Goal: Task Accomplishment & Management: Manage account settings

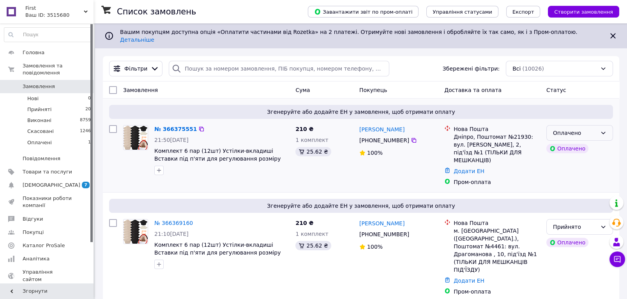
click at [585, 129] on div "Оплачено" at bounding box center [575, 133] width 44 height 9
click at [586, 143] on li "Прийнято" at bounding box center [580, 143] width 66 height 14
click at [408, 61] on div "Фільтри Збережені фільтри: Всі (10026)" at bounding box center [361, 69] width 510 height 16
click at [49, 168] on span "Товари та послуги" at bounding box center [47, 171] width 49 height 7
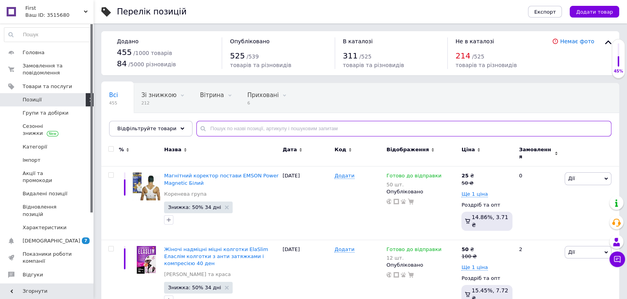
click at [236, 122] on input "text" at bounding box center [403, 129] width 415 height 16
type input "лейка"
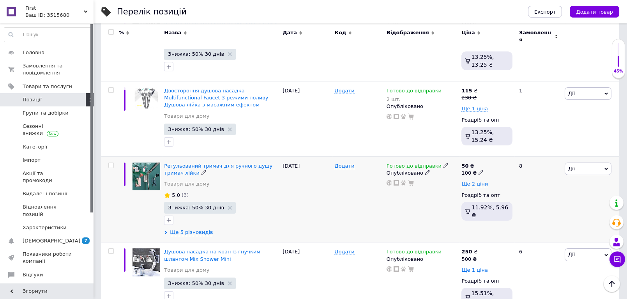
scroll to position [265, 0]
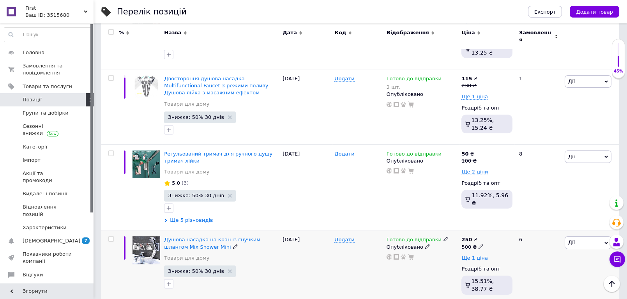
click at [475, 255] on span "Ще 1 ціна" at bounding box center [474, 258] width 26 height 6
click at [476, 273] on span "Приховати" at bounding box center [475, 276] width 29 height 6
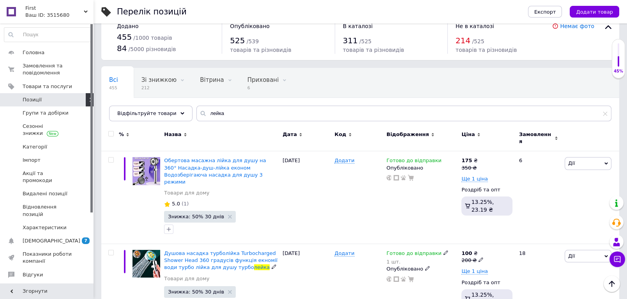
scroll to position [0, 0]
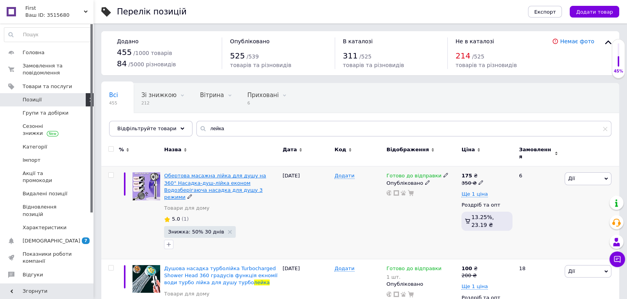
click at [208, 174] on span "Обертова масажна лійка для душу на 360° Насадка-душ-лійка економ Водозберігаюча…" at bounding box center [215, 186] width 102 height 27
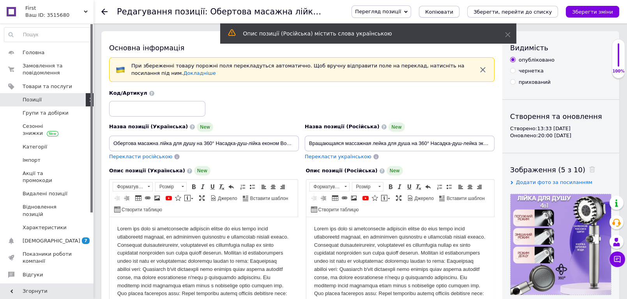
click at [456, 7] on button "Копіювати" at bounding box center [439, 12] width 41 height 12
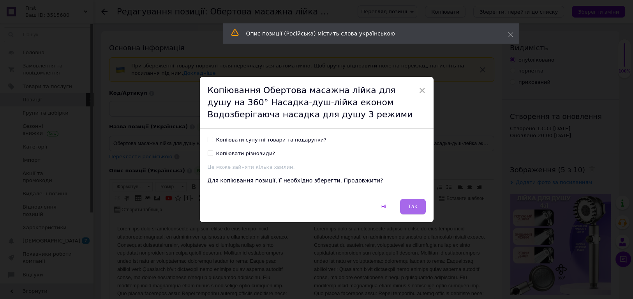
click at [418, 208] on button "Так" at bounding box center [413, 207] width 26 height 16
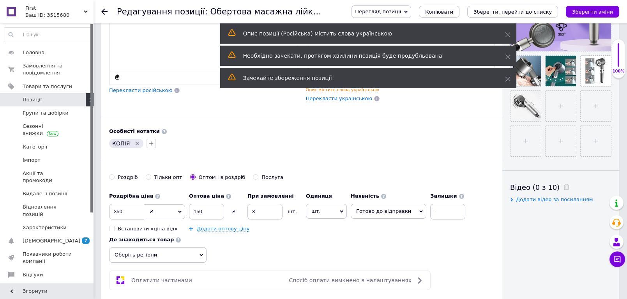
scroll to position [216, 0]
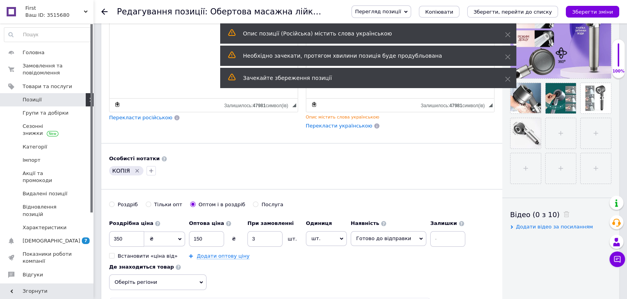
click at [136, 171] on icon "Видалити мітку" at bounding box center [137, 171] width 6 height 6
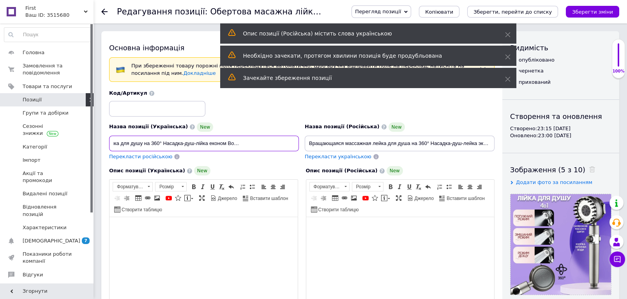
scroll to position [0, 91]
drag, startPoint x: 261, startPoint y: 141, endPoint x: 300, endPoint y: 141, distance: 39.8
click at [300, 141] on div "Назва позиції (Українська) New Обертова масажна лійка для душу на 360° Насадка-…" at bounding box center [204, 141] width 196 height 44
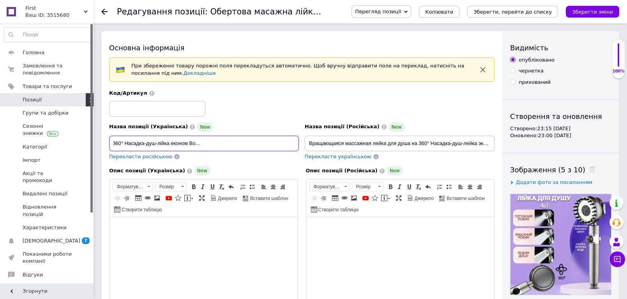
scroll to position [0, 0]
click at [221, 146] on input "Обертова масажна лійка для душу на 360° Насадка-душ-лійка економ Водозберігаюча…" at bounding box center [204, 144] width 190 height 16
paste input "ійка для душу масажна 5 режимів Drop SH08 душова насадка з економією води Чорний"
drag, startPoint x: 172, startPoint y: 141, endPoint x: 194, endPoint y: 145, distance: 22.0
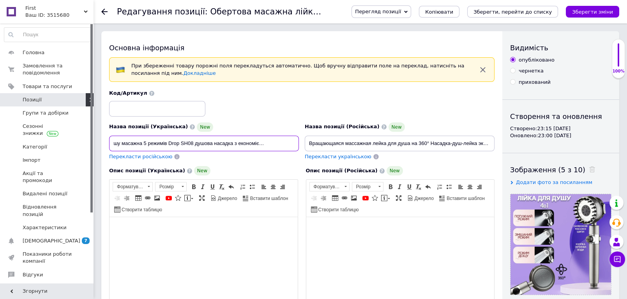
click at [194, 145] on input "Лійка для душу масажна 5 режимів Drop SH08 душова насадка з економією води Чорн…" at bounding box center [204, 144] width 190 height 16
drag, startPoint x: 159, startPoint y: 142, endPoint x: 94, endPoint y: 148, distance: 65.0
click at [171, 145] on input "Лійка для душу масажна 5 режимів душова насадка з економією води Чорний" at bounding box center [204, 144] width 190 height 16
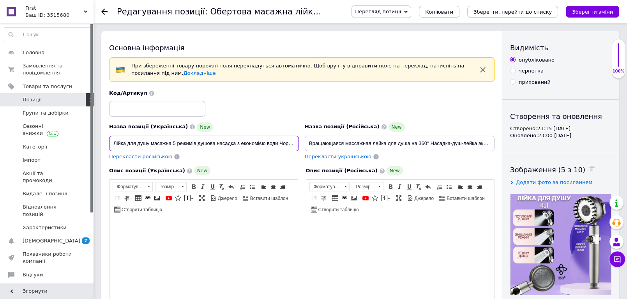
drag, startPoint x: 173, startPoint y: 144, endPoint x: 152, endPoint y: 144, distance: 21.4
click at [152, 144] on input "Лійка для душу масажна 5 режимів душова насадка з економією води Чорний" at bounding box center [204, 144] width 190 height 16
drag, startPoint x: 421, startPoint y: 145, endPoint x: 498, endPoint y: 146, distance: 77.5
click at [499, 146] on div "Основна інформація При збереженні товару порожні поля перекладуться автоматично…" at bounding box center [301, 288] width 401 height 514
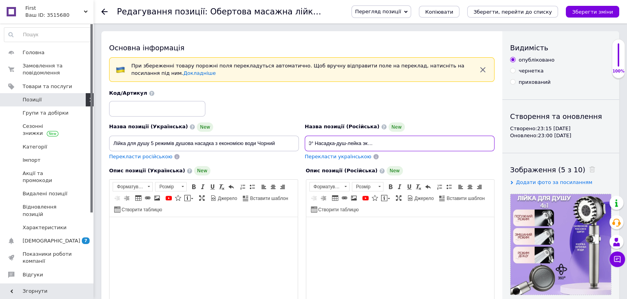
click at [470, 144] on input "Вращающаяся массажная лейка для душа на 360° Насадка-душ-лейка эконом Водосбере…" at bounding box center [400, 144] width 190 height 16
drag, startPoint x: 470, startPoint y: 141, endPoint x: 382, endPoint y: 144, distance: 87.7
click at [382, 144] on input "Вращающаяся массажная лейка для душа на 360° Насадка-душ-лейка эконом Водосбере…" at bounding box center [400, 144] width 190 height 16
click at [278, 143] on input "Лійка для душу 5 режимів душова насадка з економією води Чорний" at bounding box center [204, 144] width 190 height 16
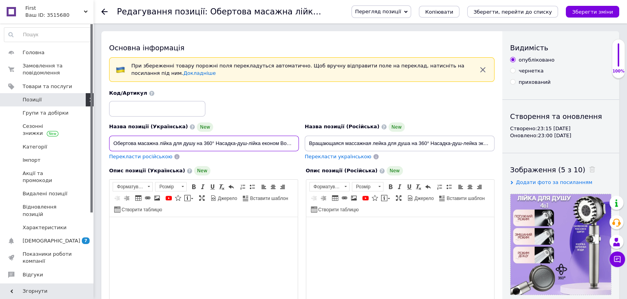
click at [249, 141] on input "Обертова масажна лійка для душу на 360° Насадка-душ-лійка економ Водозберігаюча…" at bounding box center [204, 144] width 190 height 16
click at [288, 144] on input "Обертова масажна лійка для душу на 360° Насадка-душ-лійка економ Водозберігаюча…" at bounding box center [204, 144] width 190 height 16
drag, startPoint x: 280, startPoint y: 141, endPoint x: 99, endPoint y: 141, distance: 180.4
paste input "одосберегающая насадка для душа"
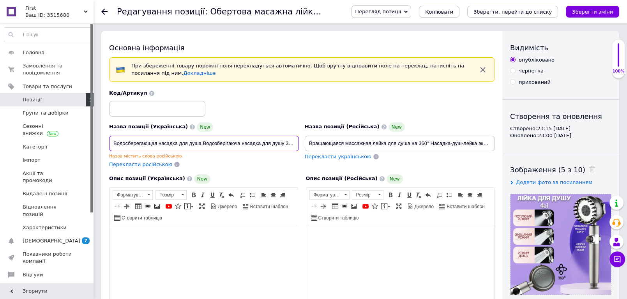
scroll to position [0, 14]
drag, startPoint x: 243, startPoint y: 143, endPoint x: 307, endPoint y: 145, distance: 63.5
click at [307, 145] on div "Назва позиції (Українська) New Водосберегающая насадка для душа Водозберігаюча …" at bounding box center [301, 129] width 391 height 84
click at [267, 143] on input "Водосберегающая насадка для душа Водозберігаюча насадка для душу 3 режими" at bounding box center [204, 144] width 190 height 16
drag, startPoint x: 271, startPoint y: 142, endPoint x: 318, endPoint y: 145, distance: 46.8
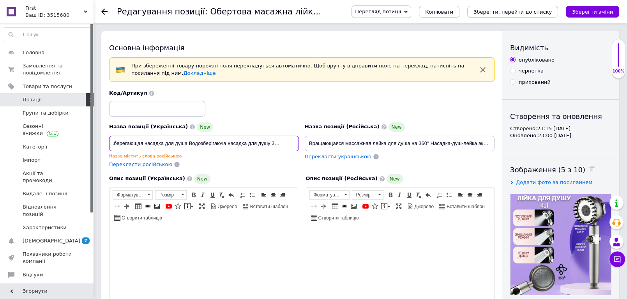
click at [318, 145] on div "Назва позиції (Українська) New Водосберегающая насадка для душа Водозберігаюча …" at bounding box center [301, 129] width 391 height 84
drag, startPoint x: 203, startPoint y: 141, endPoint x: 54, endPoint y: 145, distance: 149.3
paste input "ійка для душу масажна 5 режимів Drop SH08 душова насадка з економією води Чорний"
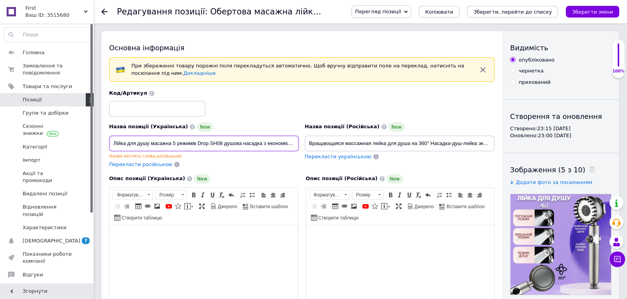
scroll to position [0, 30]
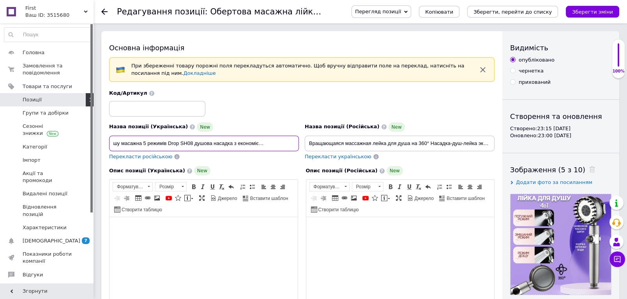
click at [192, 143] on input "Лійка для душу масажна 5 режимів Drop SH08 душова насадка з економією води Чорн…" at bounding box center [204, 144] width 190 height 16
drag, startPoint x: 194, startPoint y: 143, endPoint x: 169, endPoint y: 143, distance: 25.3
click at [169, 143] on input "Лійка для душу масажна 5 режимів Drop SH08 душова насадка з економією води Чорн…" at bounding box center [204, 144] width 190 height 16
drag, startPoint x: 225, startPoint y: 145, endPoint x: 63, endPoint y: 141, distance: 162.5
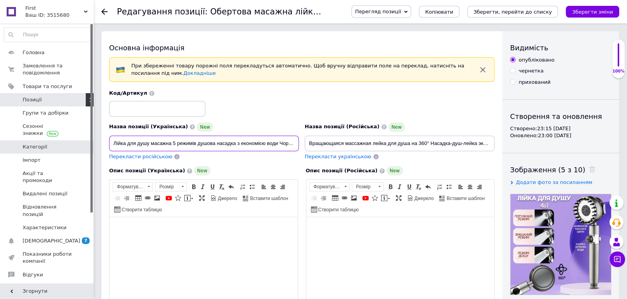
click at [170, 145] on input "Лійка для душу масажна 5 режимів душова насадка з економією води ЧорнийВодозбер…" at bounding box center [204, 144] width 190 height 16
drag, startPoint x: 173, startPoint y: 144, endPoint x: 149, endPoint y: 142, distance: 23.5
click at [149, 142] on input "Лійка для душу масажна 5 режимів душова насадка з економією води ЧорнийВодозбер…" at bounding box center [204, 144] width 190 height 16
type input "Лійка для душу 5 режимів душова насадка з економією води ЧорнийВодозберігаюча н…"
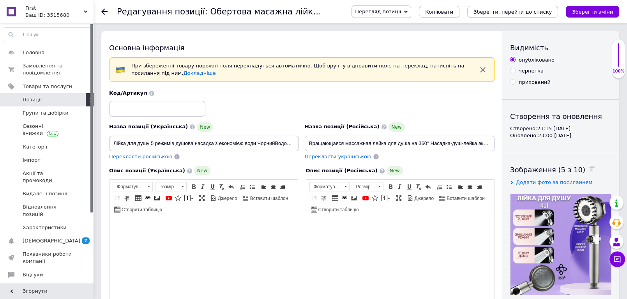
click at [147, 157] on span "Перекласти російською" at bounding box center [140, 157] width 63 height 6
drag, startPoint x: 441, startPoint y: 143, endPoint x: 487, endPoint y: 148, distance: 45.8
click at [487, 148] on input "Лейка для душа 5 режимов душевая насадка с экономией воды ЧерныйВодосберегающая…" at bounding box center [400, 144] width 190 height 16
click at [403, 141] on input "Лейка для душа 5 режимов душевая насадка с экономией воды ЧерныйВодосберегающая…" at bounding box center [400, 144] width 190 height 16
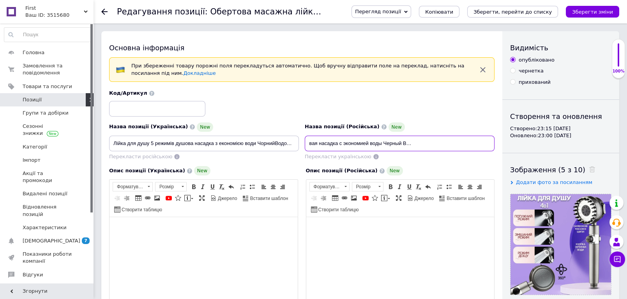
type input "Лейка для душа 5 режимов душевая насадка с экономией воды Черный Водосберегающа…"
click at [276, 141] on input "Лійка для душу 5 режимів душова насадка з економією води ЧорнийВодозберігаюча н…" at bounding box center [204, 144] width 190 height 16
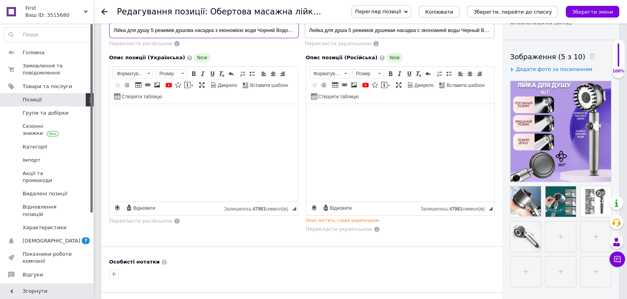
scroll to position [130, 0]
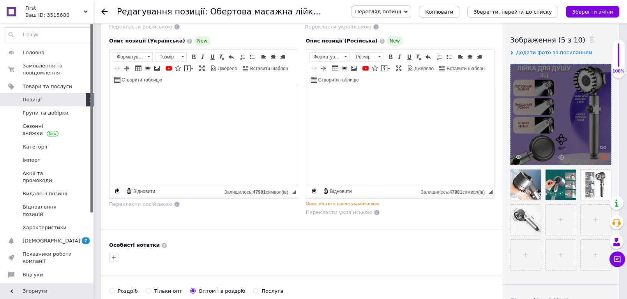
type input "Лійка для душу 5 режимів душова насадка з економією води Чорний Водозберігаюча …"
click at [603, 155] on icon at bounding box center [603, 157] width 6 height 6
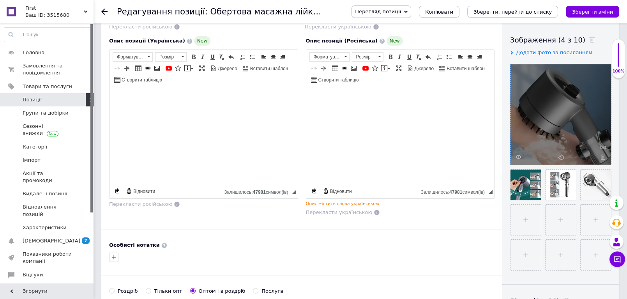
click at [603, 155] on icon at bounding box center [603, 157] width 6 height 6
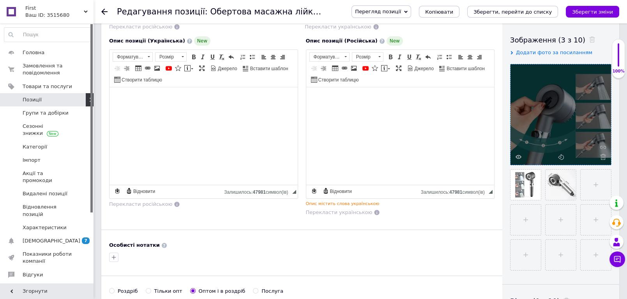
click at [603, 155] on icon at bounding box center [603, 157] width 6 height 6
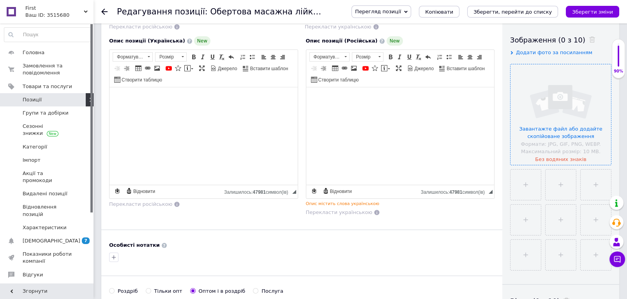
click at [533, 115] on input "file" at bounding box center [560, 114] width 101 height 101
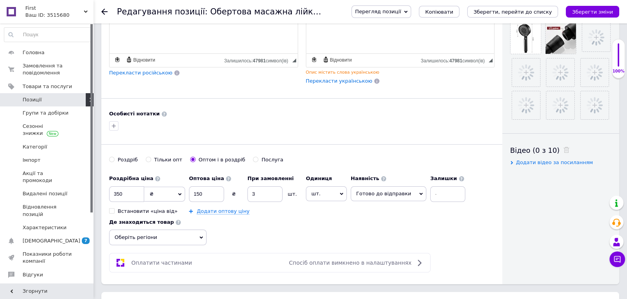
scroll to position [260, 0]
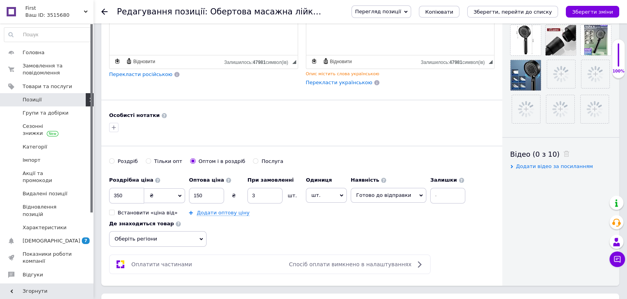
click at [217, 159] on div "Оптом і в роздріб" at bounding box center [222, 161] width 47 height 7
click at [195, 159] on input "Оптом і в роздріб" at bounding box center [192, 160] width 5 height 5
drag, startPoint x: 115, startPoint y: 194, endPoint x: 98, endPoint y: 192, distance: 16.8
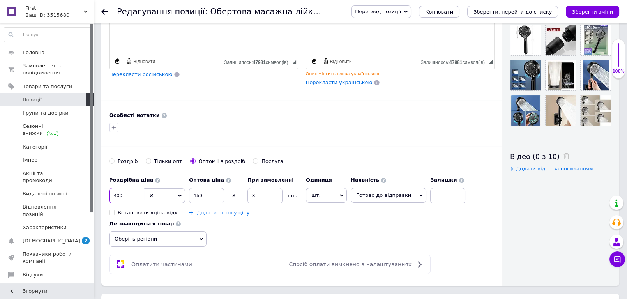
type input "400"
type input "125"
type input "5"
click at [191, 244] on span "Оберіть регіони" at bounding box center [157, 239] width 97 height 16
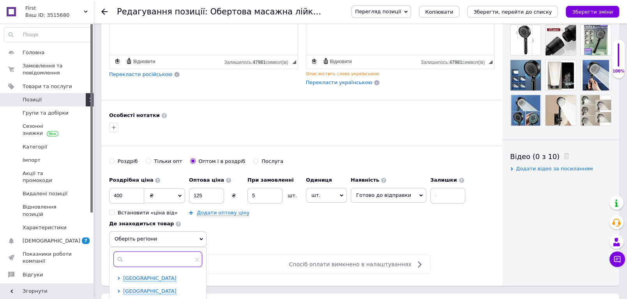
click at [159, 257] on input "text" at bounding box center [157, 259] width 89 height 16
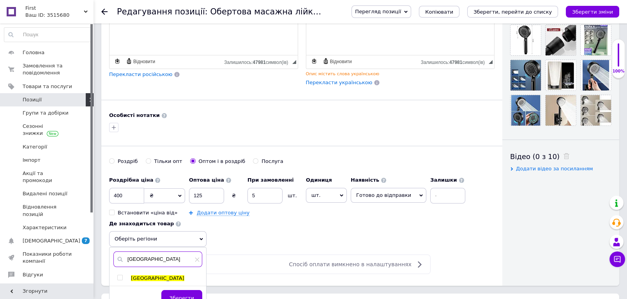
type input "київ"
click at [120, 275] on input "checkbox" at bounding box center [119, 277] width 5 height 5
checkbox input "true"
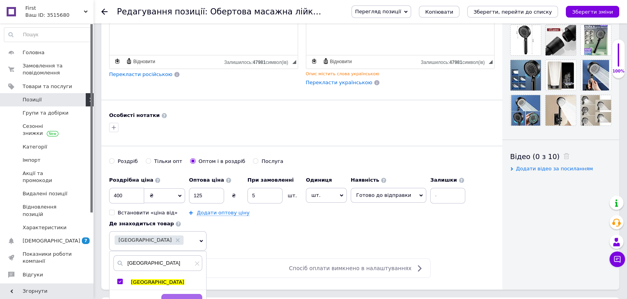
click at [181, 294] on button "Зберегти" at bounding box center [181, 302] width 41 height 16
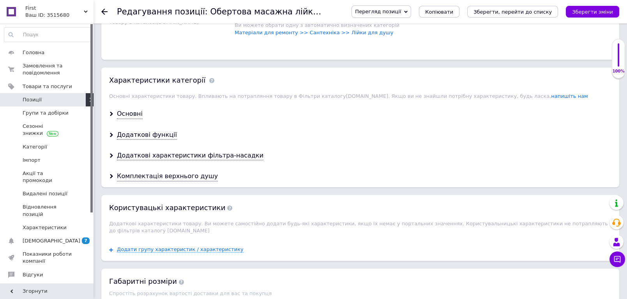
scroll to position [736, 0]
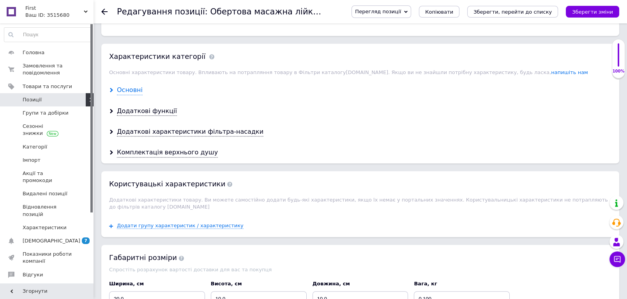
click at [131, 88] on div "Основні" at bounding box center [130, 90] width 26 height 9
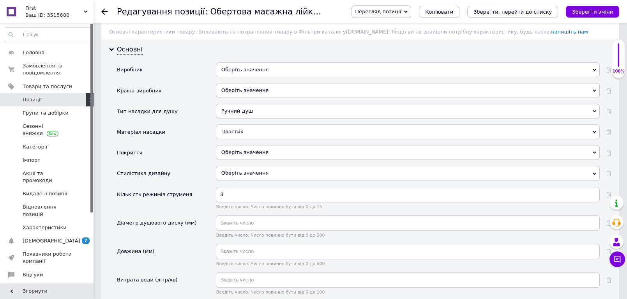
scroll to position [779, 0]
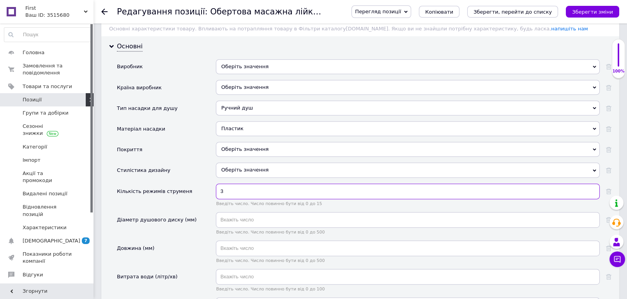
drag, startPoint x: 223, startPoint y: 190, endPoint x: 217, endPoint y: 191, distance: 5.5
click at [217, 191] on input "3" at bounding box center [408, 192] width 384 height 16
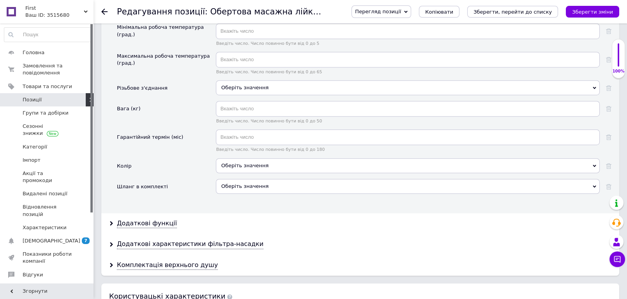
scroll to position [1255, 0]
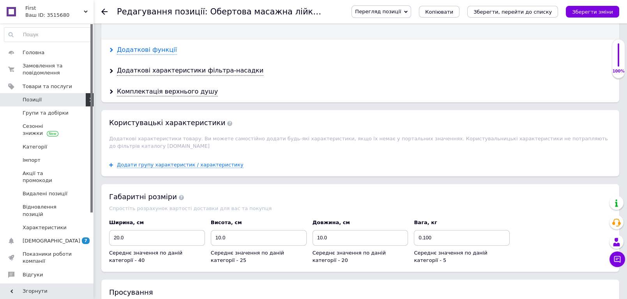
type input "5"
click at [147, 46] on div "Додаткові функції" at bounding box center [147, 50] width 60 height 9
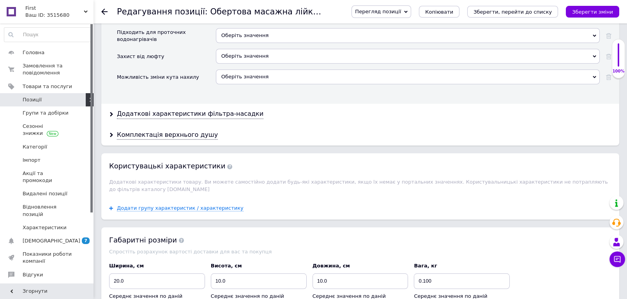
scroll to position [1342, 0]
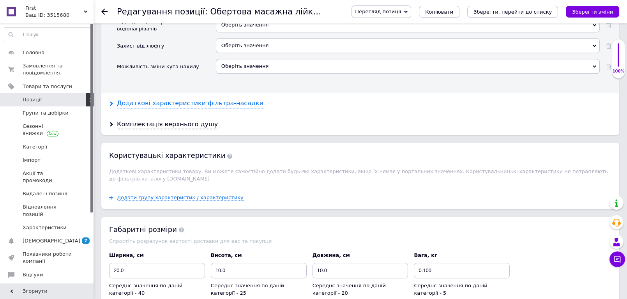
click at [150, 99] on div "Додаткові характеристики фільтра-насадки" at bounding box center [190, 103] width 147 height 9
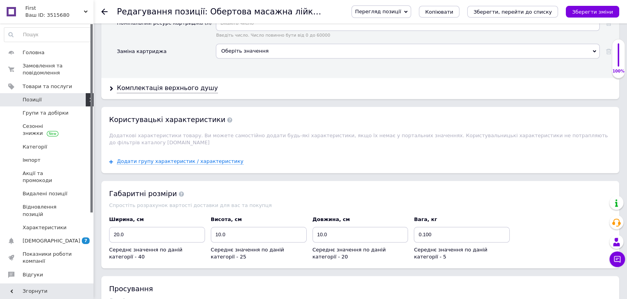
scroll to position [1472, 0]
click at [152, 83] on div "Комплектація верхнього душу" at bounding box center [167, 87] width 101 height 9
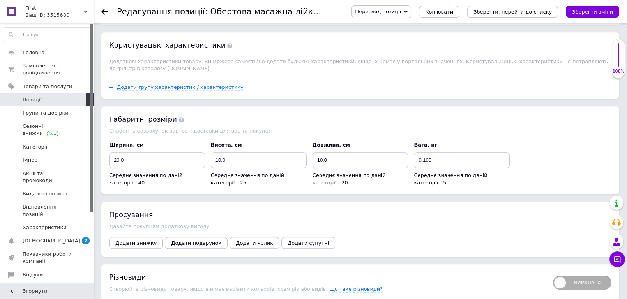
scroll to position [1683, 0]
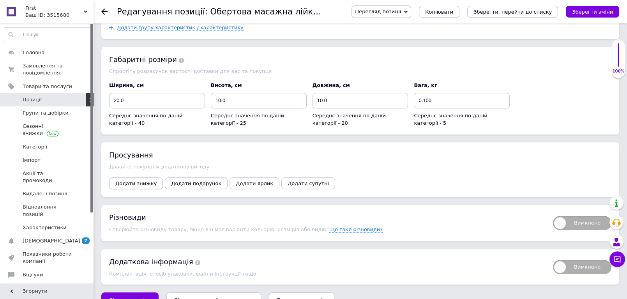
click at [123, 180] on span "Додати знижку" at bounding box center [135, 183] width 41 height 6
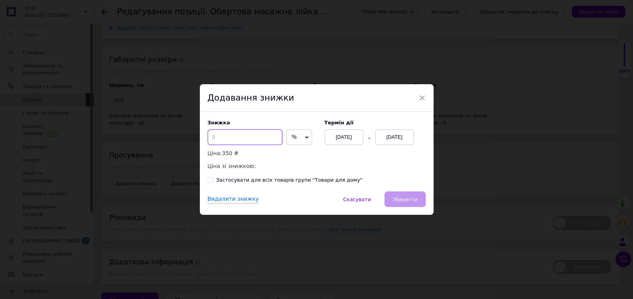
drag, startPoint x: 228, startPoint y: 135, endPoint x: 289, endPoint y: 136, distance: 60.8
click at [229, 135] on input at bounding box center [245, 137] width 75 height 16
type input "50"
click at [395, 137] on div "12.10.2025" at bounding box center [394, 137] width 39 height 16
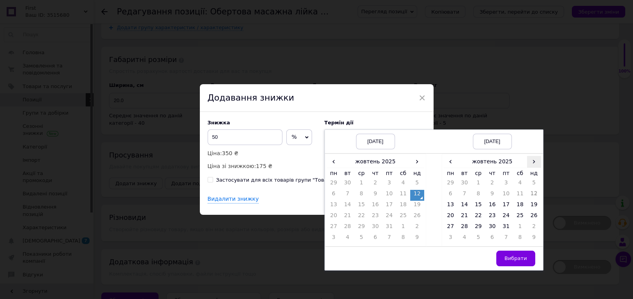
click at [532, 162] on span "›" at bounding box center [534, 161] width 14 height 11
click at [449, 162] on span "‹" at bounding box center [451, 161] width 14 height 11
click at [530, 162] on span "›" at bounding box center [534, 161] width 14 height 11
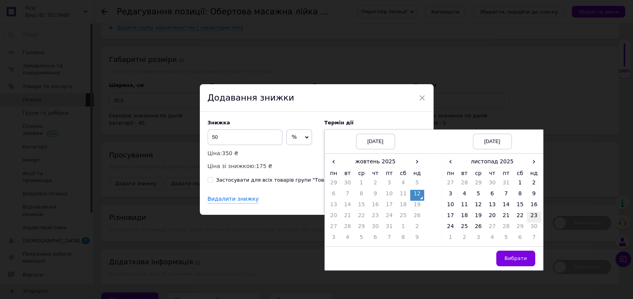
click at [529, 214] on td "23" at bounding box center [534, 217] width 14 height 11
click at [517, 257] on span "Вибрати" at bounding box center [516, 258] width 23 height 6
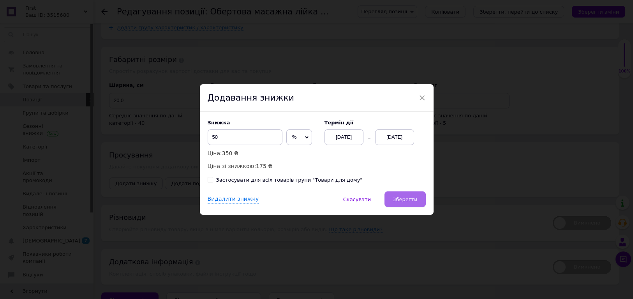
click at [405, 198] on span "Зберегти" at bounding box center [405, 199] width 25 height 6
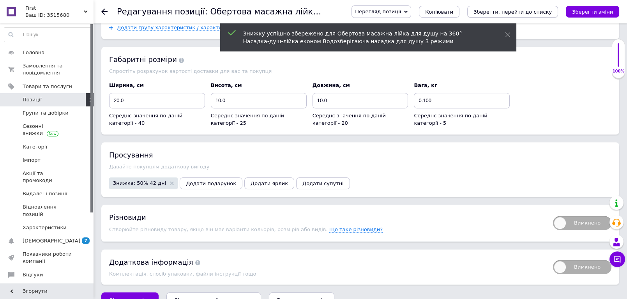
click at [505, 13] on icon "Зберегти, перейти до списку" at bounding box center [512, 12] width 78 height 6
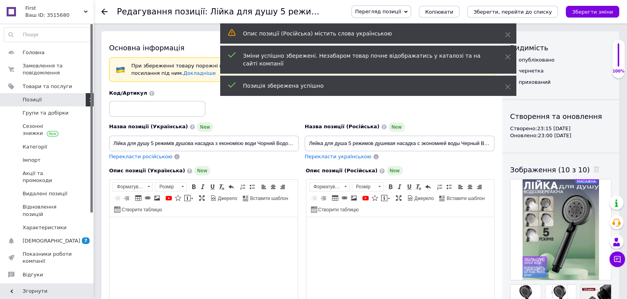
click at [29, 97] on span "Позиції" at bounding box center [32, 99] width 19 height 7
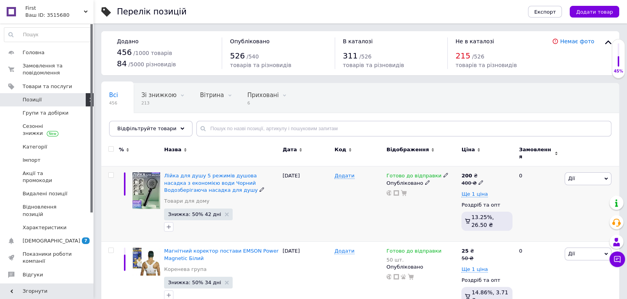
click at [476, 194] on div "200 ₴ 400 ₴ Ще 1 ціна Роздріб та опт 13.25%, 26.50 ₴" at bounding box center [486, 202] width 51 height 61
click at [479, 191] on span "Ще 1 ціна" at bounding box center [474, 194] width 26 height 6
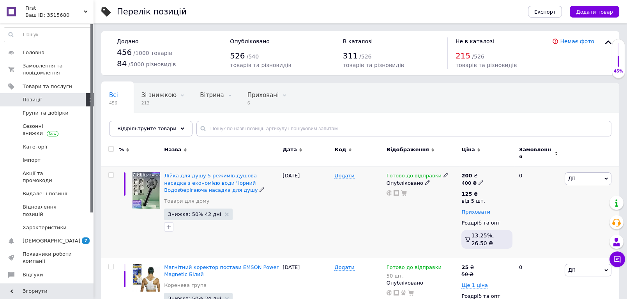
click at [475, 209] on span "Приховати" at bounding box center [475, 212] width 29 height 6
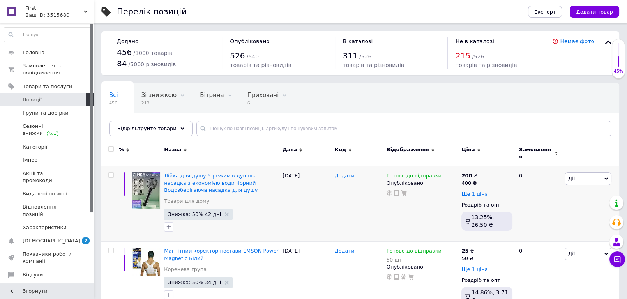
click at [436, 105] on div "Всі 456 Зі знижкою 213 Видалити Редагувати Вітрина 0 Видалити Редагувати Прихов…" at bounding box center [360, 113] width 518 height 64
click at [414, 102] on div "Всі 456 Зі знижкою 213 Видалити Редагувати Вітрина 0 Видалити Редагувати Прихов…" at bounding box center [360, 113] width 518 height 64
click at [262, 124] on input "text" at bounding box center [403, 129] width 415 height 16
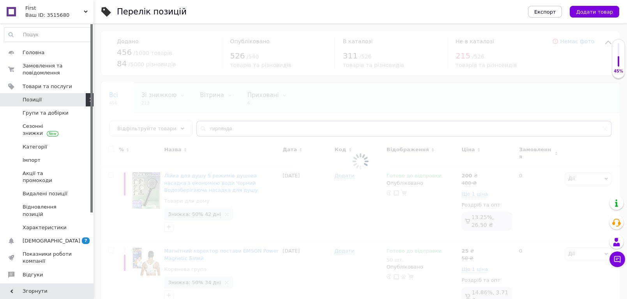
type input "гирлянда"
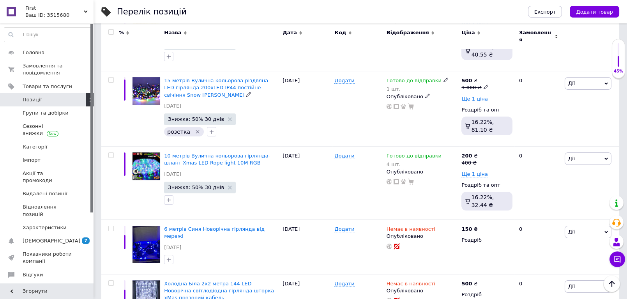
scroll to position [346, 0]
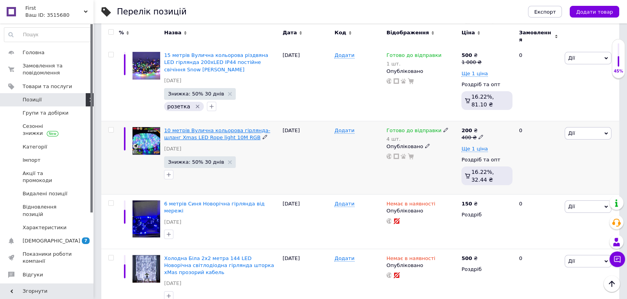
click at [214, 129] on span "10 метрів Вулична кольорова гірлянда-шланг Xmas LED Rope light 10M RGB" at bounding box center [217, 133] width 106 height 13
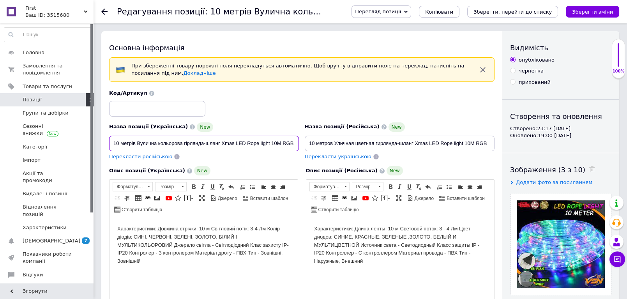
click at [137, 141] on input "10 метрів Вулична кольорова гірлянда-шланг Xmas LED Rope light 10M RGB" at bounding box center [204, 144] width 190 height 16
type input "10 метрів Гірлянда дюралайт Вулична кольорова гірлянда-шланг Xmas LED Rope ligh…"
click at [334, 141] on input "10 метров Уличная цветная гирлянда-шланг Xmas LED Rope light 10M RGB" at bounding box center [400, 144] width 190 height 16
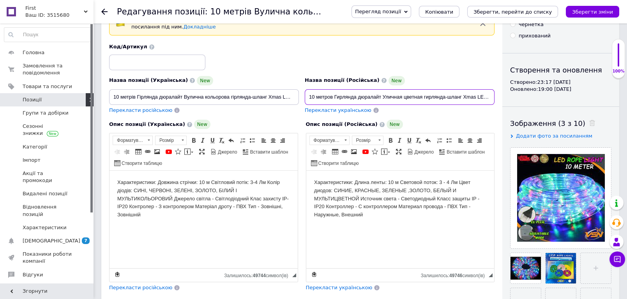
scroll to position [43, 0]
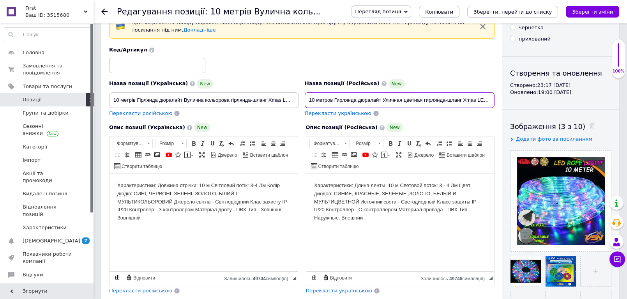
type input "10 метров Гирлянда дюралайт Уличная цветная гирлянда-шланг Xmas LED Rope light …"
drag, startPoint x: 230, startPoint y: 100, endPoint x: 208, endPoint y: 106, distance: 22.6
click at [205, 103] on input "10 метрів Гірлянда дюралайт Вулична кольорова гірлянда-шланг Xmas LED Rope ligh…" at bounding box center [204, 100] width 190 height 16
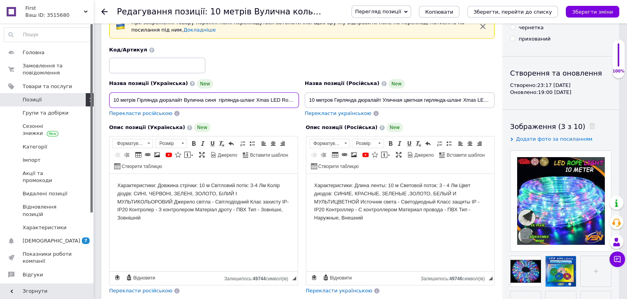
type input "10 метрів Гірлянда дюралайт Вулична синя гірлянда-шланг Xmas LED Rope light 10M…"
drag, startPoint x: 422, startPoint y: 101, endPoint x: 403, endPoint y: 104, distance: 19.3
click at [403, 104] on input "10 метров Гирлянда дюралайт Уличная цветная гирлянда-шланг Xmas LED Rope light …" at bounding box center [400, 100] width 190 height 16
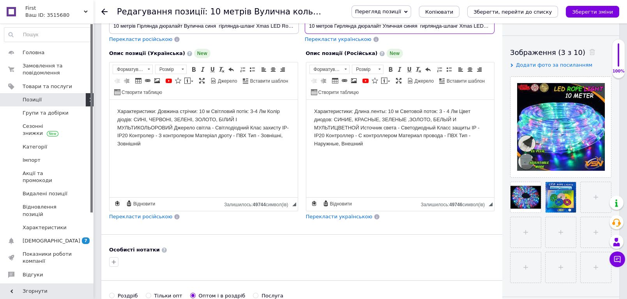
scroll to position [130, 0]
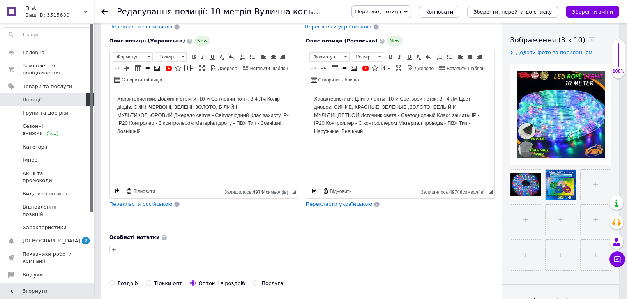
type input "10 метров Гирлянда дюралайт Уличная синяя гирлянда-шланг Xmas LED Rope light 10…"
drag, startPoint x: 145, startPoint y: 106, endPoint x: 173, endPoint y: 117, distance: 29.8
click at [173, 117] on body "Характеристики: Довжина стрічки: 10 м Світловий потік: 3-4 Лм Колір діодів: СИН…" at bounding box center [203, 115] width 173 height 41
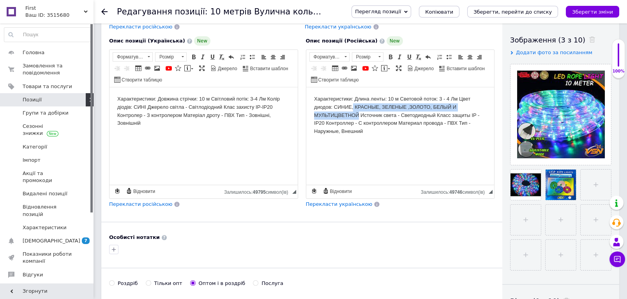
drag, startPoint x: 352, startPoint y: 107, endPoint x: 359, endPoint y: 115, distance: 10.5
click at [359, 115] on body "Характеристики: Длина ленты: 10 м Световой поток: 3 - 4 Лм Цвет диодов: СИНИЕ, …" at bounding box center [400, 115] width 173 height 41
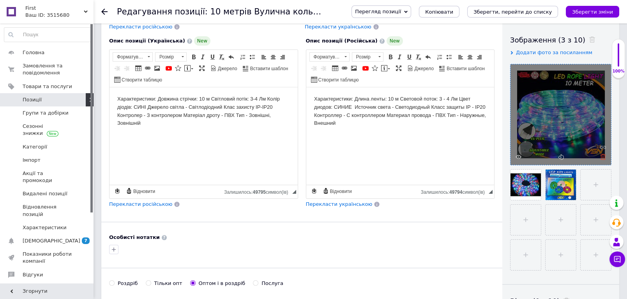
click at [604, 155] on icon at bounding box center [603, 157] width 6 height 6
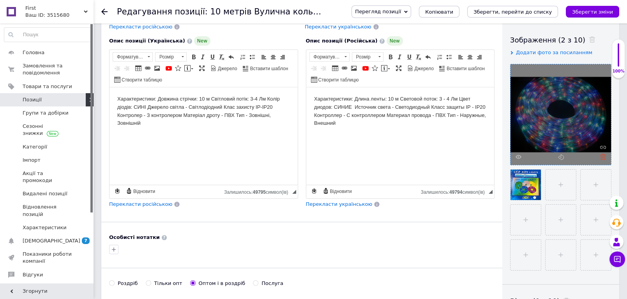
click at [602, 155] on icon at bounding box center [603, 157] width 6 height 6
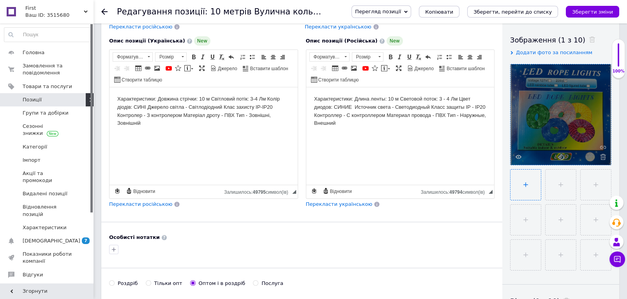
click at [539, 181] on input "file" at bounding box center [525, 185] width 30 height 30
type input "C:\fakepath\460811.jpeg"
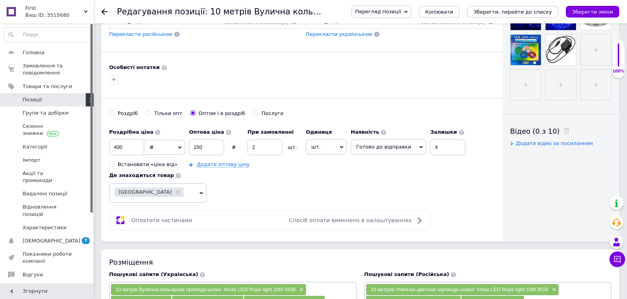
scroll to position [303, 0]
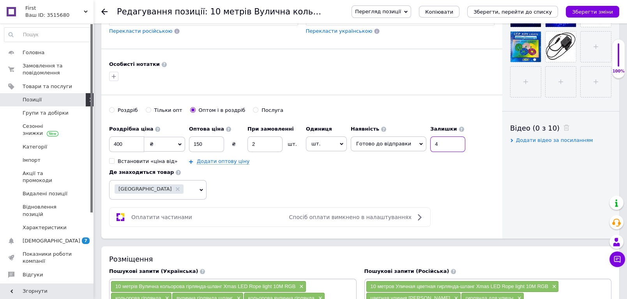
drag, startPoint x: 440, startPoint y: 147, endPoint x: 424, endPoint y: 146, distance: 16.4
click at [430, 146] on input "4" at bounding box center [447, 144] width 35 height 16
drag, startPoint x: 258, startPoint y: 143, endPoint x: 231, endPoint y: 146, distance: 27.8
click at [231, 146] on div "Оптова ціна 150 ₴ При замовленні 2 шт." at bounding box center [245, 137] width 113 height 30
drag, startPoint x: 208, startPoint y: 144, endPoint x: 193, endPoint y: 143, distance: 14.8
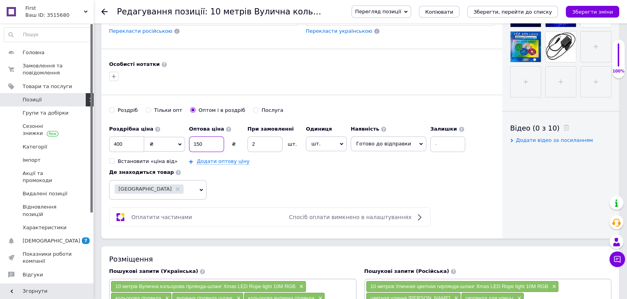
click at [193, 143] on input "150" at bounding box center [206, 144] width 35 height 16
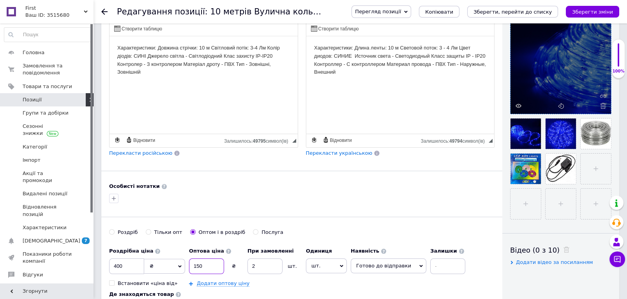
scroll to position [216, 0]
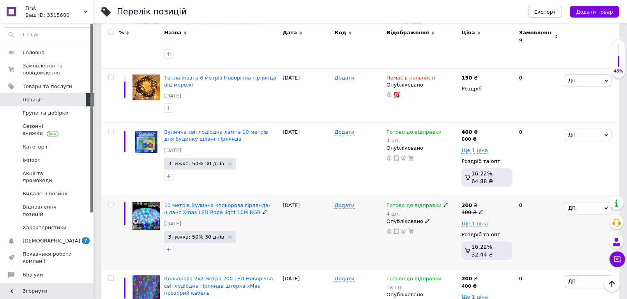
scroll to position [866, 0]
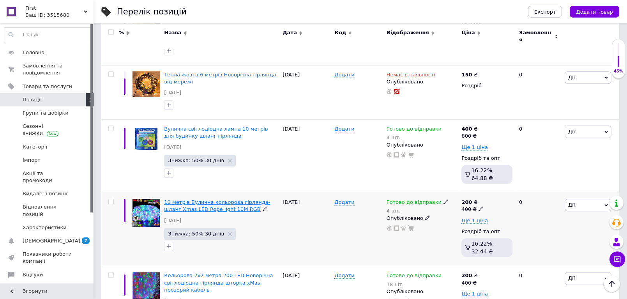
click at [203, 199] on span "10 метрів Вулична кольорова гірлянда-шланг Xmas LED Rope light 10M RGB" at bounding box center [217, 205] width 106 height 13
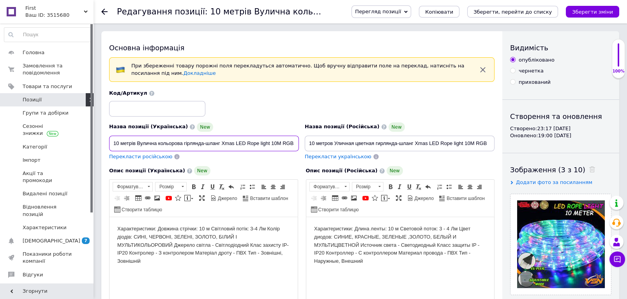
click at [137, 143] on input "10 метрів Вулична кольорова гірлянда-шланг Xmas LED Rope light 10M RGB" at bounding box center [204, 144] width 190 height 16
type input "10 метрів Гірлянда дюралайт Вулична кольорова гірлянда-шланг Xmas LED Rope ligh…"
click at [334, 142] on input "10 метров Уличная цветная гирлянда-шланг Xmas LED Rope light 10M RGB" at bounding box center [400, 144] width 190 height 16
type input "10 метров Гирлянда дюралайт Уличная цветная гирлянда-шланг Xmas LED Rope light …"
click at [453, 13] on span "Копіювати" at bounding box center [439, 12] width 28 height 6
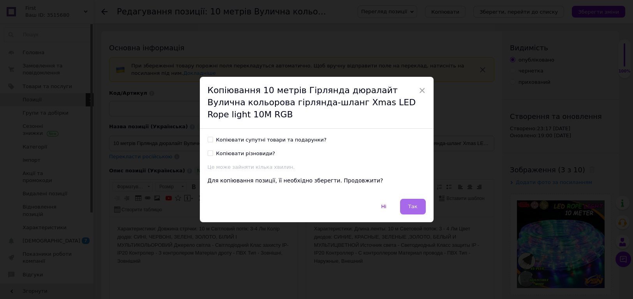
click at [418, 205] on button "Так" at bounding box center [413, 207] width 26 height 16
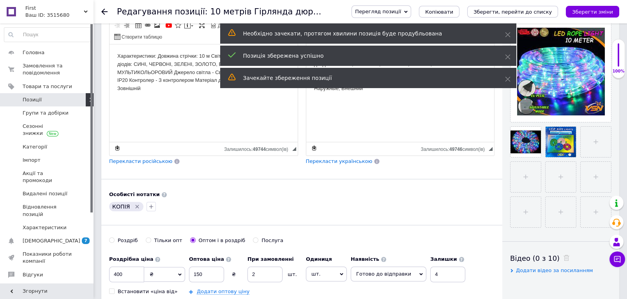
scroll to position [173, 0]
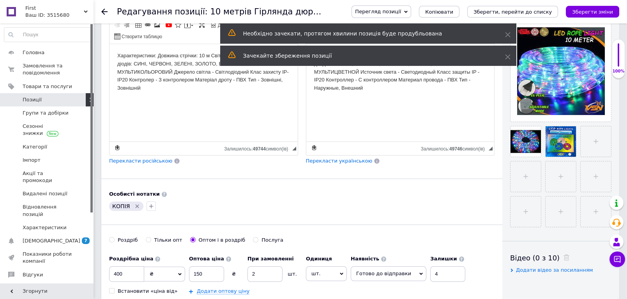
click at [136, 203] on icon "Видалити мітку" at bounding box center [137, 206] width 6 height 6
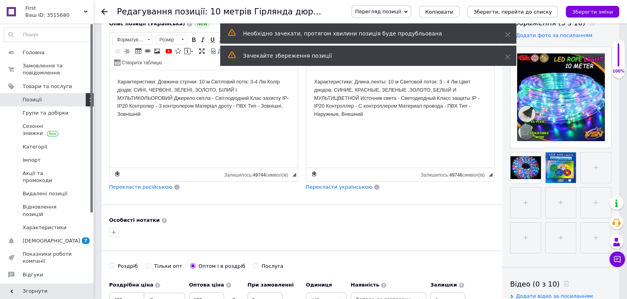
scroll to position [87, 0]
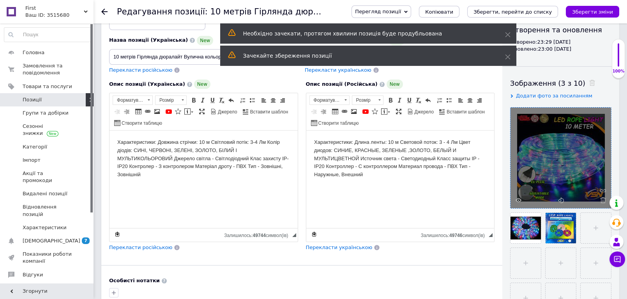
click at [602, 196] on div at bounding box center [560, 158] width 101 height 101
click at [603, 198] on use at bounding box center [603, 200] width 6 height 6
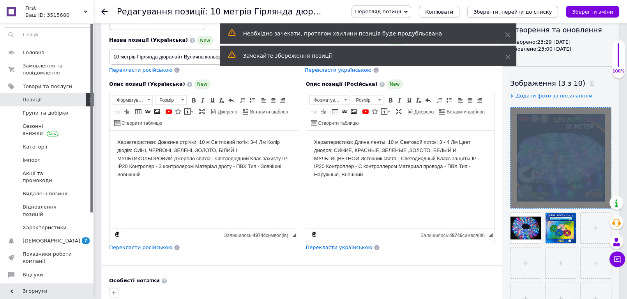
click at [603, 198] on div at bounding box center [560, 158] width 101 height 101
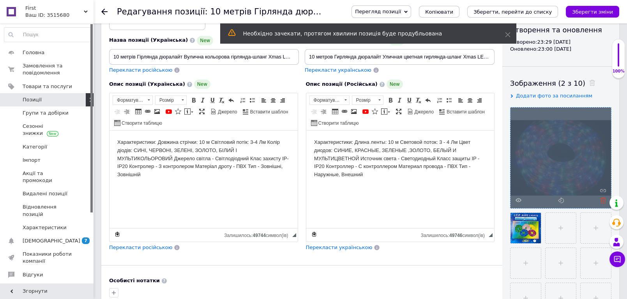
click at [603, 198] on use at bounding box center [603, 200] width 6 height 6
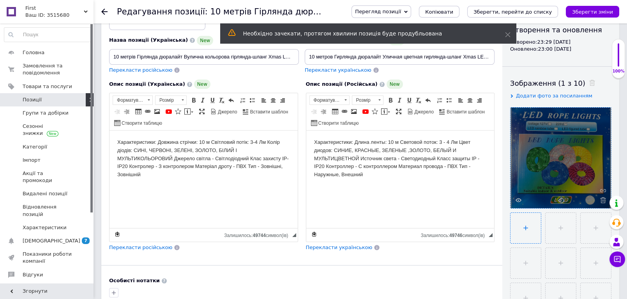
click at [527, 222] on input "file" at bounding box center [525, 228] width 30 height 30
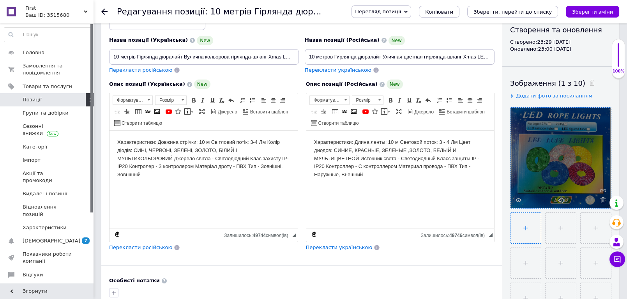
type input "C:\fakepath\460811.jpeg"
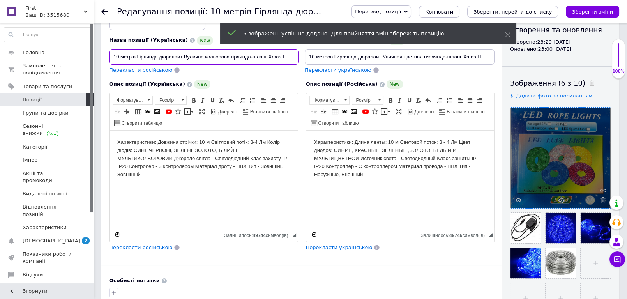
drag, startPoint x: 231, startPoint y: 57, endPoint x: 205, endPoint y: 56, distance: 26.1
click at [205, 56] on input "10 метрів Гірлянда дюралайт Вулична кольорова гірлянда-шланг Xmas LED Rope ligh…" at bounding box center [204, 57] width 190 height 16
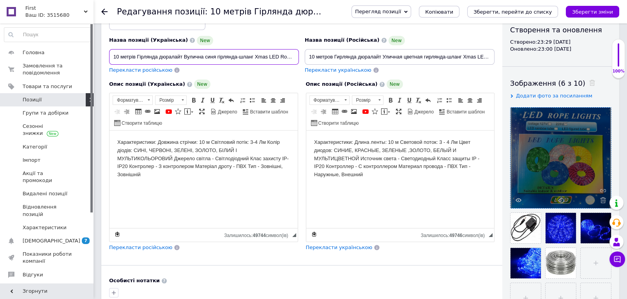
type input "10 метрів Гірлянда дюралайт Вулична синя гірлянда-шланг Xmas LED Rope light 10M…"
drag, startPoint x: 424, startPoint y: 58, endPoint x: 403, endPoint y: 54, distance: 21.5
click at [403, 54] on input "10 метров Гирлянда дюралайт Уличная цветная гирлянда-шланг Xmas LED Rope light …" at bounding box center [400, 57] width 190 height 16
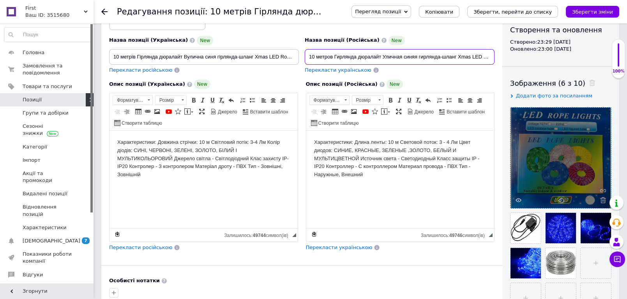
scroll to position [0, 41]
drag, startPoint x: 421, startPoint y: 57, endPoint x: 508, endPoint y: 58, distance: 86.9
click at [508, 58] on div "Основна інформація При збереженні товару порожні поля перекладуться автоматично…" at bounding box center [360, 198] width 518 height 506
type input "10 метров Гирлянда дюралайт Уличная синяя гирлянда-шланг Xmas LED Rope light 10…"
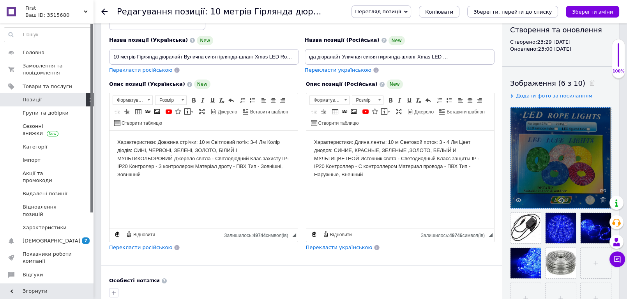
scroll to position [0, 0]
click at [477, 72] on div "Перекласти українською" at bounding box center [400, 70] width 190 height 7
drag, startPoint x: 283, startPoint y: 51, endPoint x: 302, endPoint y: 53, distance: 18.4
click at [302, 53] on div "Назва позиції (Українська) New 10 метрів Гірлянда дюралайт Вулична синя гірлянд…" at bounding box center [301, 38] width 391 height 76
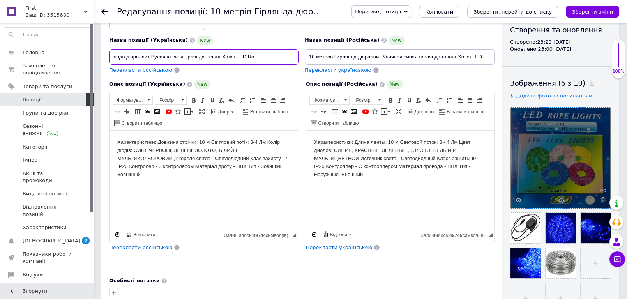
click at [285, 53] on input "10 метрів Гірлянда дюралайт Вулична синя гірлянда-шланг Xmas LED Rope light 10M…" at bounding box center [204, 57] width 190 height 16
drag, startPoint x: 283, startPoint y: 56, endPoint x: 299, endPoint y: 58, distance: 16.5
click at [299, 58] on div "Назва позиції (Українська) New 10 метрів Гірлянда дюралайт Вулична синя гірлянд…" at bounding box center [204, 55] width 196 height 44
type input "10 метрів Гірлянда дюралайт Вулична синя гірлянда-шланг Xmas LED Rope light 10M"
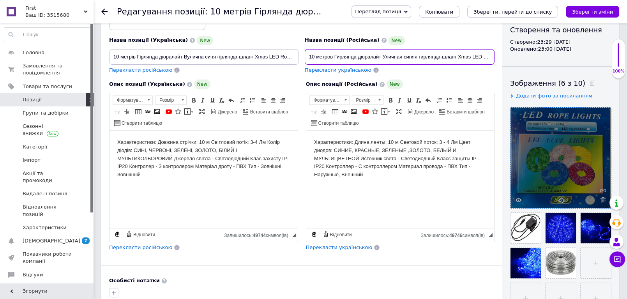
scroll to position [0, 41]
drag, startPoint x: 478, startPoint y: 57, endPoint x: 491, endPoint y: 58, distance: 12.9
click at [491, 58] on input "10 метров Гирлянда дюралайт Уличная синяя гирлянда-шланг Xmas LED Rope light 10…" at bounding box center [400, 57] width 190 height 16
click at [490, 57] on input "10 метров Гирлянда дюралайт Уличная синяя гирлянда-шланг Xmas LED Rope light 10…" at bounding box center [400, 57] width 190 height 16
drag, startPoint x: 477, startPoint y: 54, endPoint x: 498, endPoint y: 59, distance: 21.7
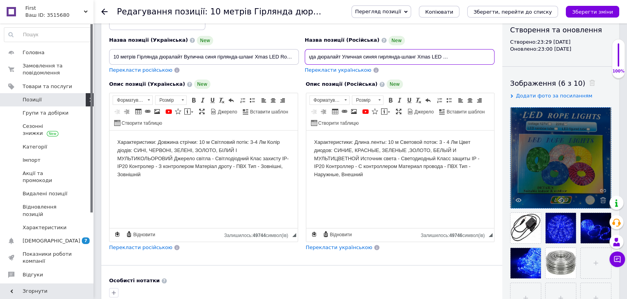
click at [497, 58] on div "Основна інформація При збереженні товару порожні поля перекладуться автоматично…" at bounding box center [301, 198] width 401 height 506
type input "10 метров Гирлянда дюралайт Уличная синяя гирлянда-шланг Xmas LED Rope light 10M"
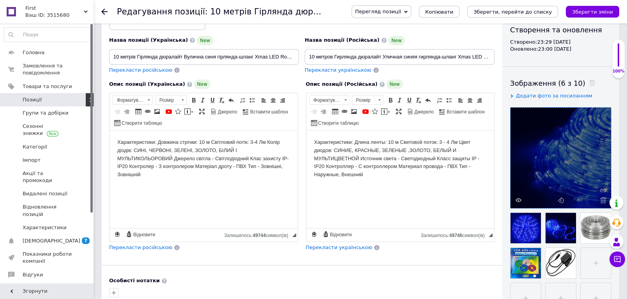
click at [493, 78] on div "Опис позиції (Російська) New Характеристики: Длина ленты: 10 м Световой поток: …" at bounding box center [400, 166] width 197 height 180
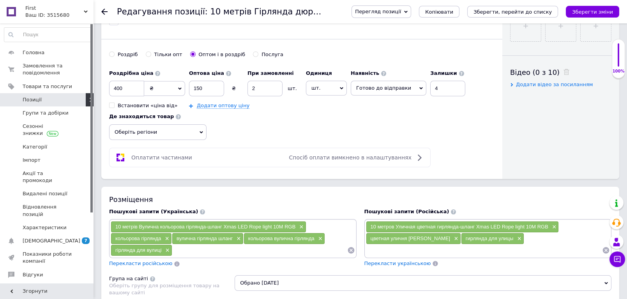
scroll to position [303, 0]
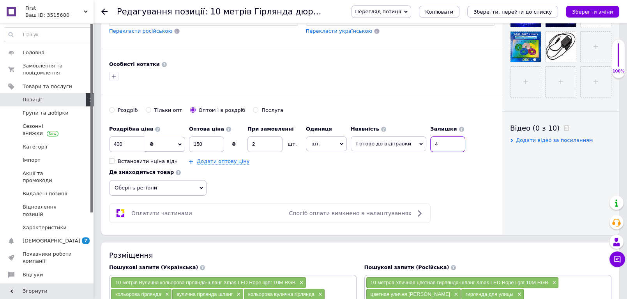
drag, startPoint x: 434, startPoint y: 142, endPoint x: 426, endPoint y: 140, distance: 8.3
click at [430, 140] on input "4" at bounding box center [447, 144] width 35 height 16
drag, startPoint x: 208, startPoint y: 141, endPoint x: 186, endPoint y: 139, distance: 21.9
click at [186, 139] on div "Роздрібна ціна 400 ₴ $ EUR CHF GBP ¥ PLN ₸ MDL HUF KGS CNY TRY KRW lei Встанови…" at bounding box center [289, 143] width 360 height 43
type input "140"
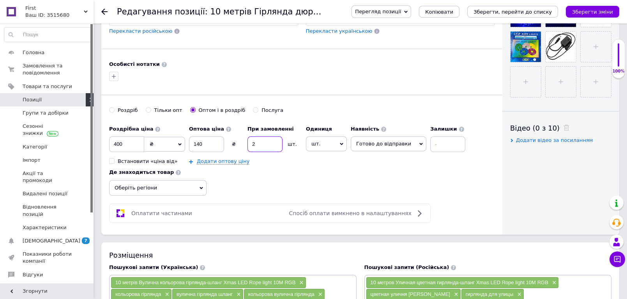
drag, startPoint x: 258, startPoint y: 143, endPoint x: 262, endPoint y: 166, distance: 23.1
click at [249, 144] on input "2" at bounding box center [264, 144] width 35 height 16
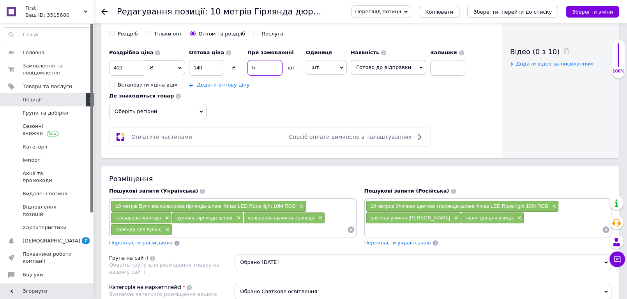
scroll to position [390, 0]
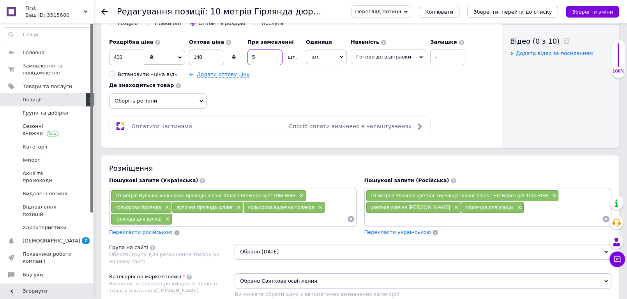
type input "5"
click at [167, 91] on div "Де знаходиться товар Оберіть регіони" at bounding box center [157, 93] width 97 height 30
click at [154, 101] on span "Оберіть регіони" at bounding box center [157, 101] width 97 height 16
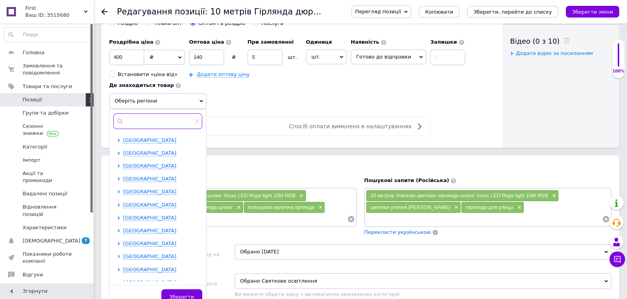
click at [138, 120] on input "text" at bounding box center [157, 121] width 89 height 16
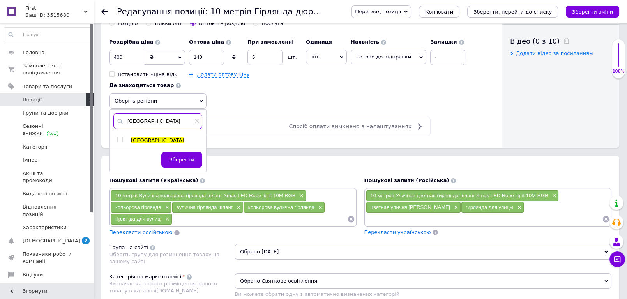
type input "київ"
click at [119, 139] on input "checkbox" at bounding box center [119, 139] width 5 height 5
checkbox input "true"
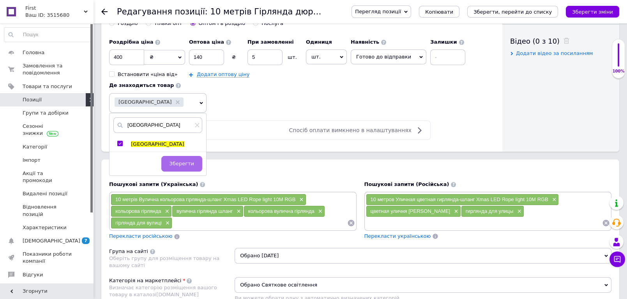
click at [190, 163] on span "Зберегти" at bounding box center [182, 164] width 25 height 6
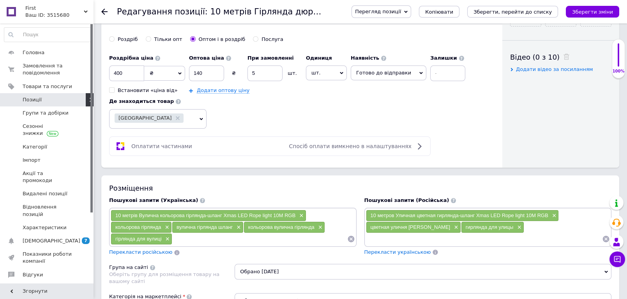
scroll to position [346, 0]
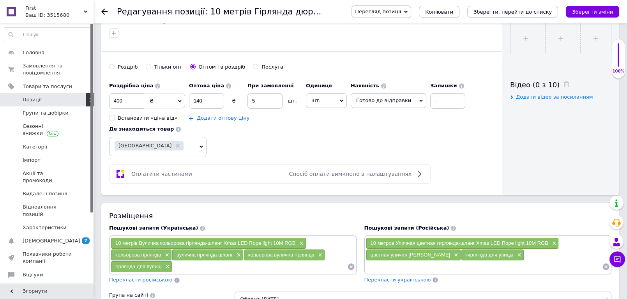
click at [219, 115] on link "Додати оптову ціну" at bounding box center [223, 118] width 53 height 6
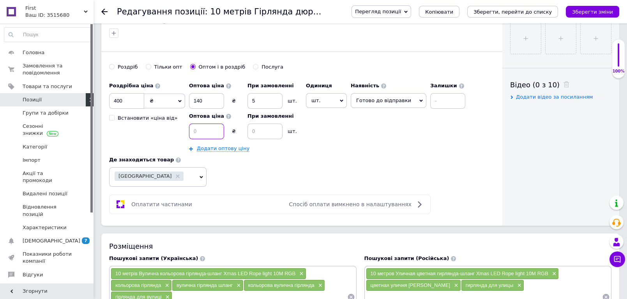
drag, startPoint x: 210, startPoint y: 129, endPoint x: 256, endPoint y: 153, distance: 51.6
click at [210, 129] on input at bounding box center [206, 132] width 35 height 16
type input "135"
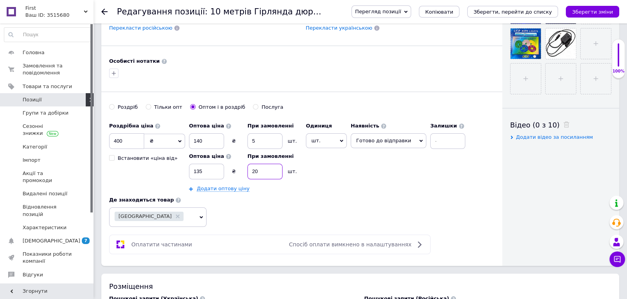
scroll to position [303, 0]
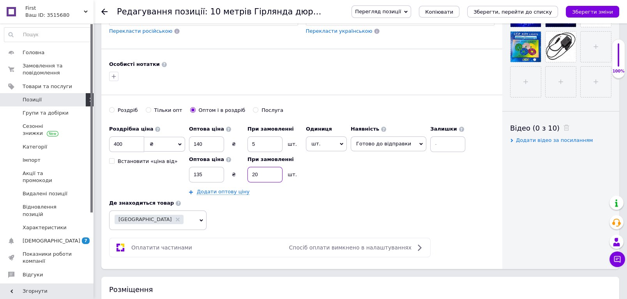
type input "20"
drag, startPoint x: 200, startPoint y: 141, endPoint x: 205, endPoint y: 143, distance: 4.7
click at [205, 143] on input "140" at bounding box center [206, 144] width 35 height 16
drag, startPoint x: 205, startPoint y: 143, endPoint x: 192, endPoint y: 141, distance: 13.0
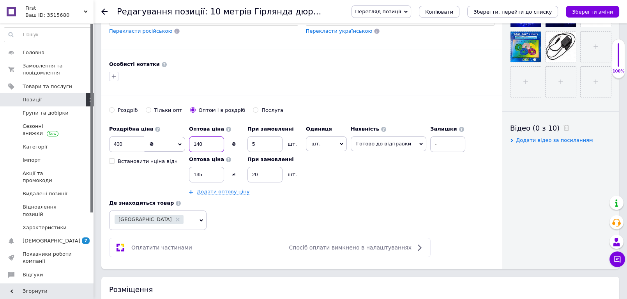
click at [192, 141] on input "140" at bounding box center [206, 144] width 35 height 16
type input "145"
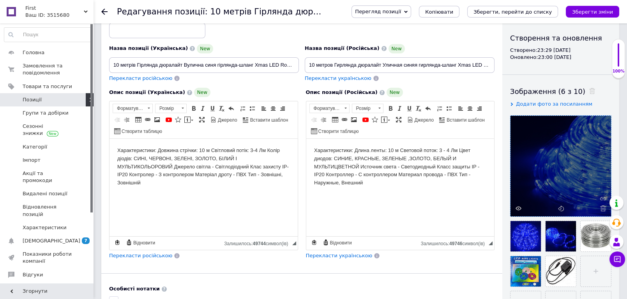
scroll to position [43, 0]
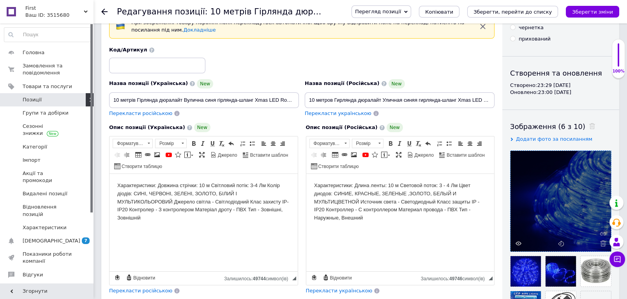
type input "140"
drag, startPoint x: 181, startPoint y: 100, endPoint x: 137, endPoint y: 103, distance: 44.1
click at [137, 103] on input "10 метрів Гірлянда дюралайт Вулична синя гірлянда-шланг Xmas LED Rope light 10M" at bounding box center [204, 100] width 190 height 16
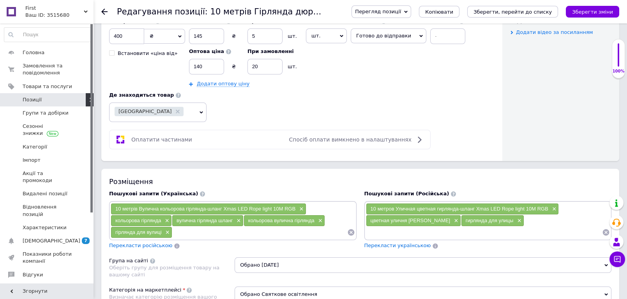
scroll to position [476, 0]
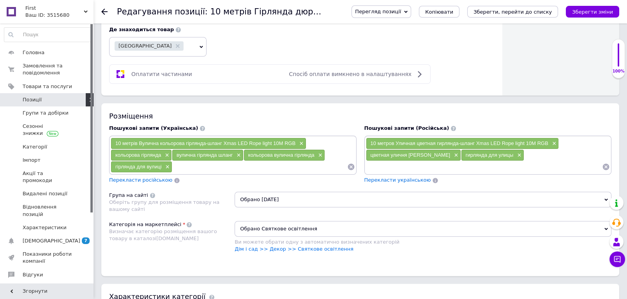
click at [194, 164] on input at bounding box center [259, 167] width 175 height 12
paste input "Гірлянда дюралайт"
type input "Гірлянда дюралайт"
click at [303, 141] on span "×" at bounding box center [300, 143] width 6 height 7
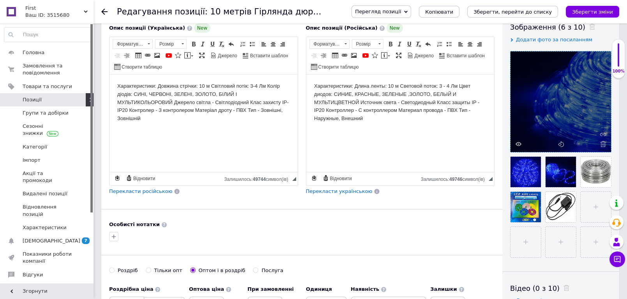
scroll to position [87, 0]
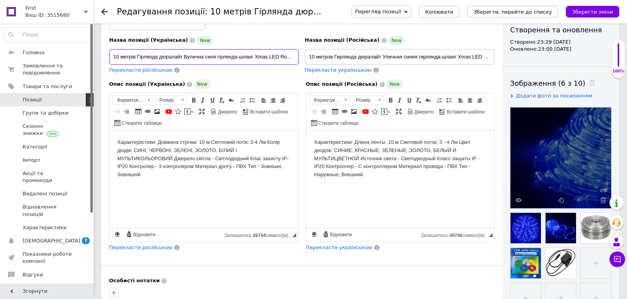
click at [217, 52] on input "10 метрів Гірлянда дюралайт Вулична синя гірлянда-шланг Xmas LED Rope light 10M" at bounding box center [204, 57] width 190 height 16
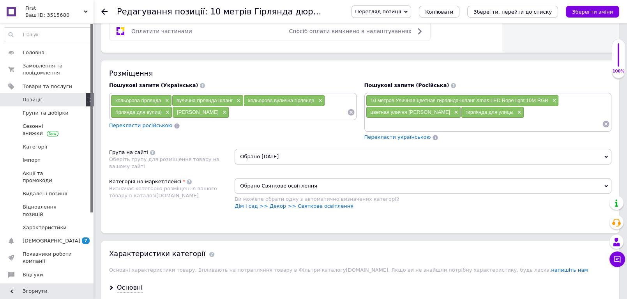
scroll to position [519, 0]
click at [244, 107] on input at bounding box center [288, 112] width 118 height 12
paste input "10 метрів Гірлянда дюралайт Вулична синя гірлянда-шланг Xmas LED Rope light 10M"
type input "10 метрів Гірлянда дюралайт Вулична синя гірлянда-шланг Xmas LED Rope light 10M"
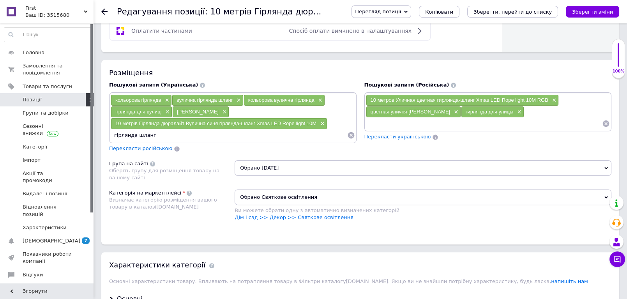
type input "гірлянда шланг"
click at [162, 133] on input "гірлянда шланг" at bounding box center [229, 135] width 237 height 12
click at [131, 148] on span "Перекласти російською" at bounding box center [140, 148] width 63 height 6
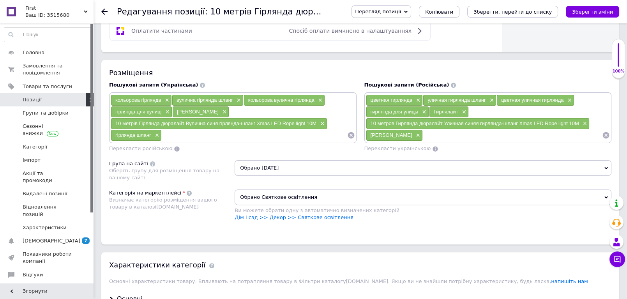
click at [436, 132] on input at bounding box center [512, 135] width 179 height 12
type input "гирланда дюралайт"
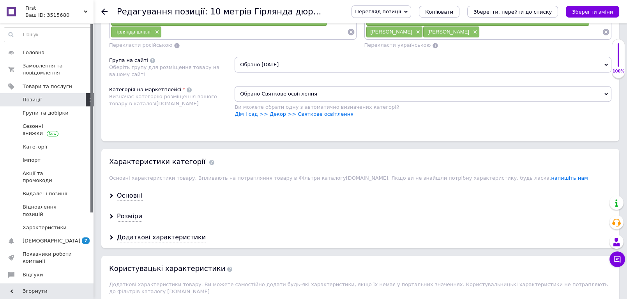
scroll to position [692, 0]
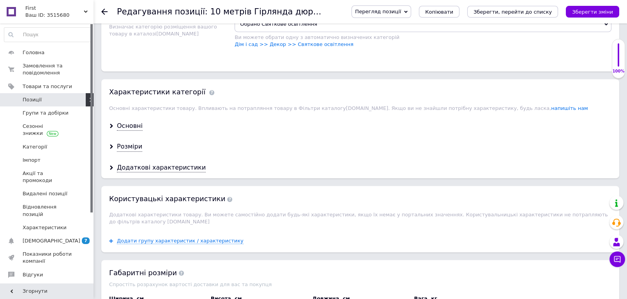
click at [125, 129] on div "Основні" at bounding box center [360, 126] width 518 height 21
click at [129, 123] on div "Основні" at bounding box center [130, 126] width 26 height 9
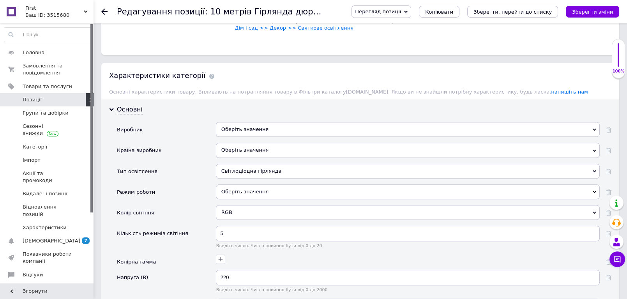
scroll to position [779, 0]
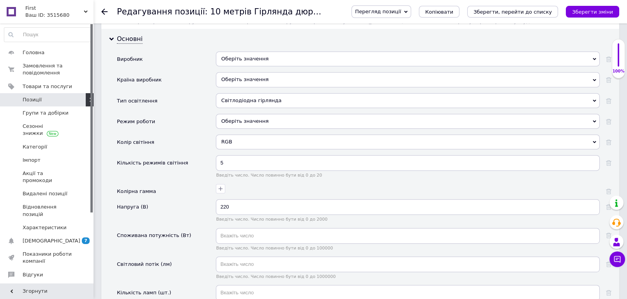
click at [246, 138] on div "RGB" at bounding box center [408, 141] width 384 height 15
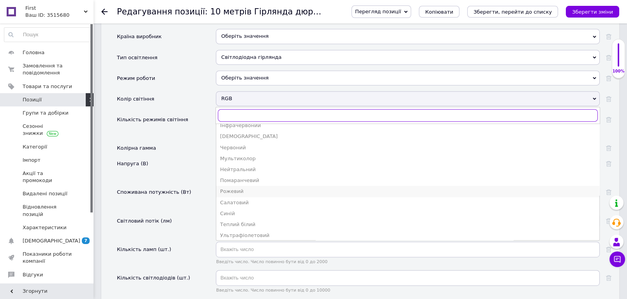
scroll to position [130, 0]
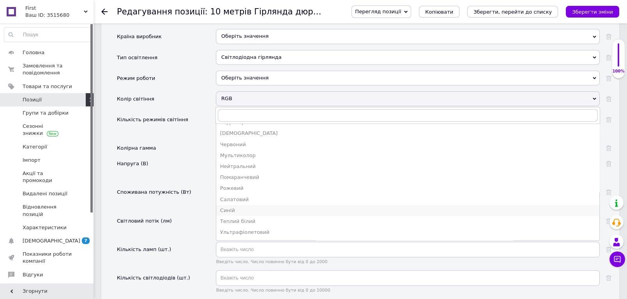
click at [249, 207] on div "Синій" at bounding box center [407, 210] width 375 height 7
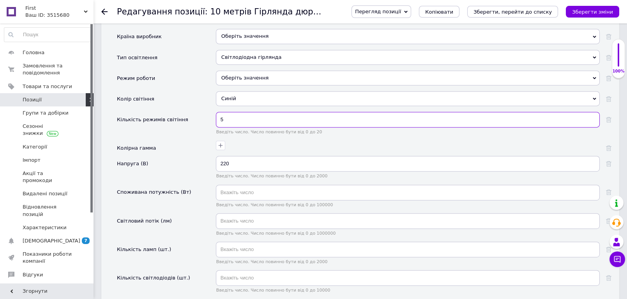
drag, startPoint x: 234, startPoint y: 119, endPoint x: 209, endPoint y: 119, distance: 24.9
click at [209, 119] on div "Кількість режимів світіння 5 Введіть число. Число повинно бути від 0 до 20" at bounding box center [364, 126] width 494 height 28
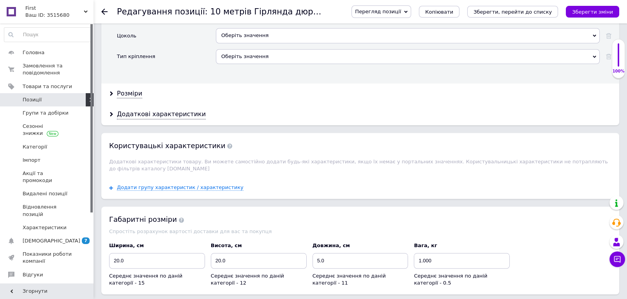
scroll to position [1385, 0]
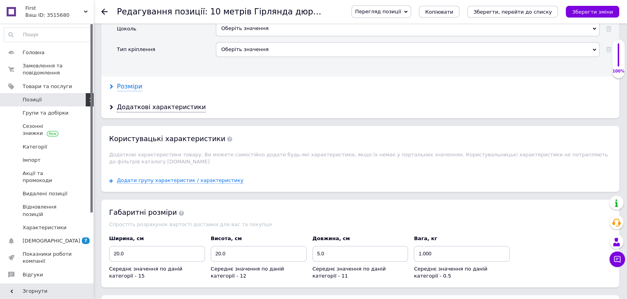
type input "3"
click at [127, 83] on div "Розміри" at bounding box center [129, 86] width 25 height 9
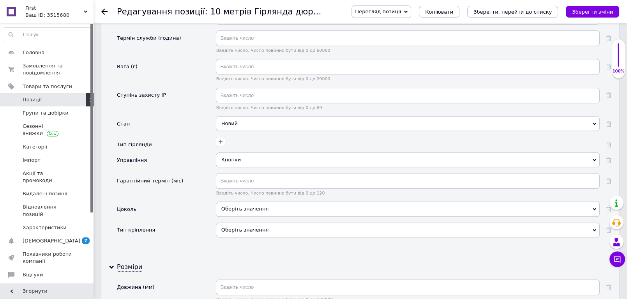
scroll to position [1212, 0]
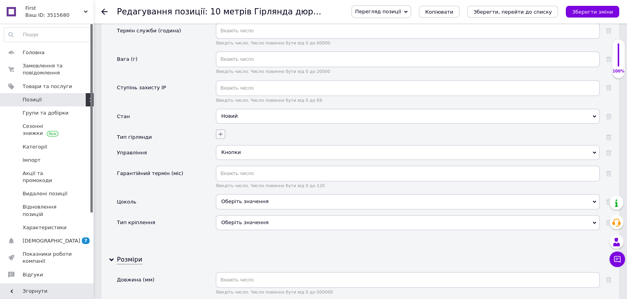
click at [221, 133] on button "button" at bounding box center [220, 133] width 9 height 9
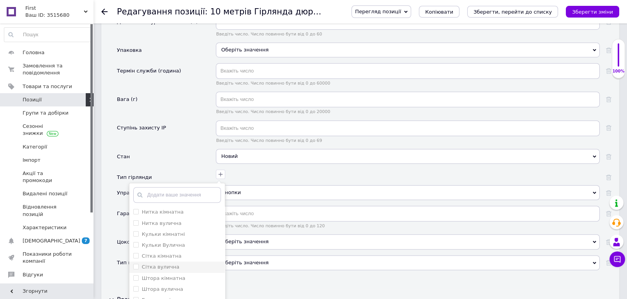
scroll to position [1169, 0]
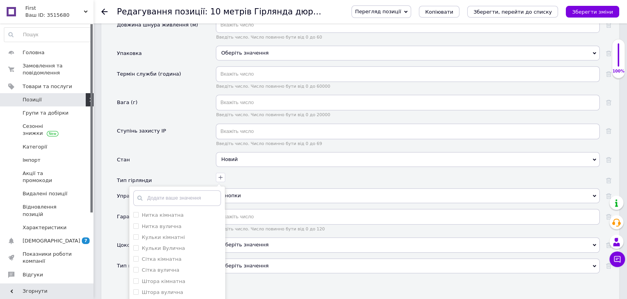
click at [179, 154] on div "Стан" at bounding box center [166, 162] width 99 height 21
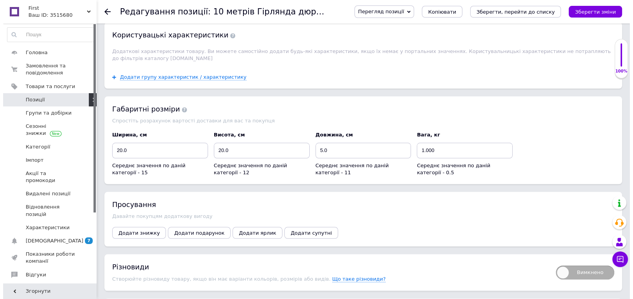
scroll to position [1676, 0]
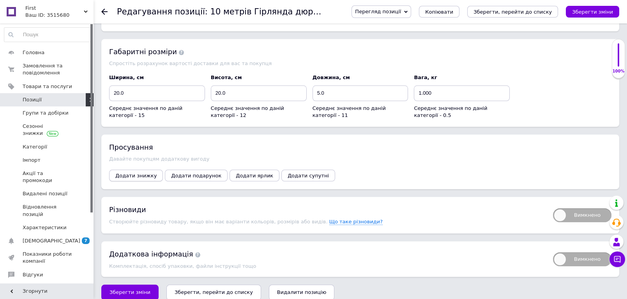
click at [134, 173] on span "Додати знижку" at bounding box center [135, 176] width 41 height 6
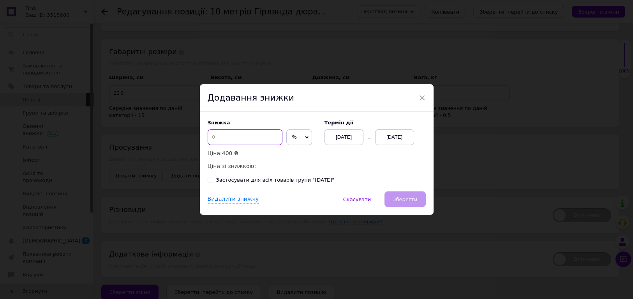
click at [260, 138] on input at bounding box center [245, 137] width 75 height 16
type input "50"
click at [402, 136] on div "12.10.2025" at bounding box center [394, 137] width 39 height 16
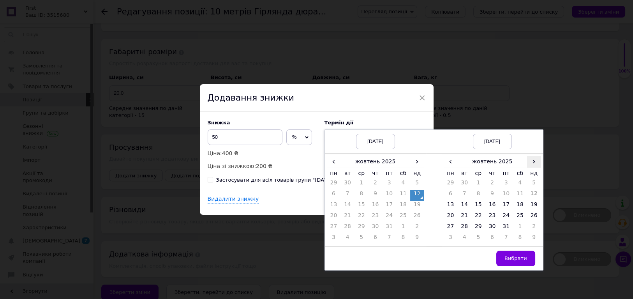
click at [536, 161] on span "›" at bounding box center [534, 161] width 14 height 11
click at [532, 218] on td "23" at bounding box center [534, 217] width 14 height 11
click at [524, 260] on span "Вибрати" at bounding box center [516, 258] width 23 height 6
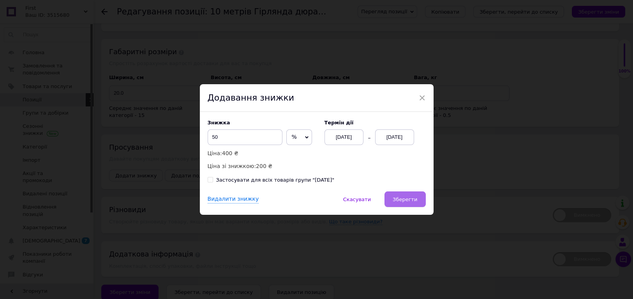
click at [416, 201] on span "Зберегти" at bounding box center [405, 199] width 25 height 6
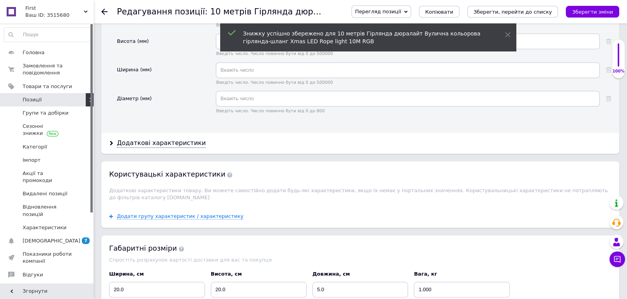
scroll to position [1452, 0]
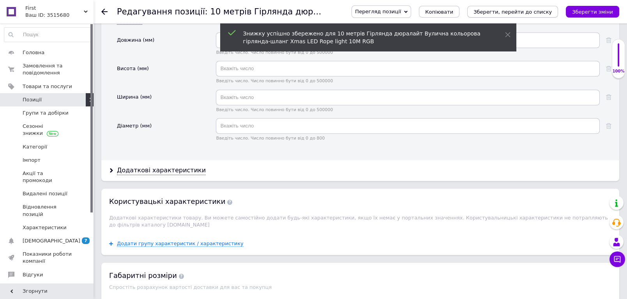
click at [517, 10] on icon "Зберегти, перейти до списку" at bounding box center [512, 12] width 78 height 6
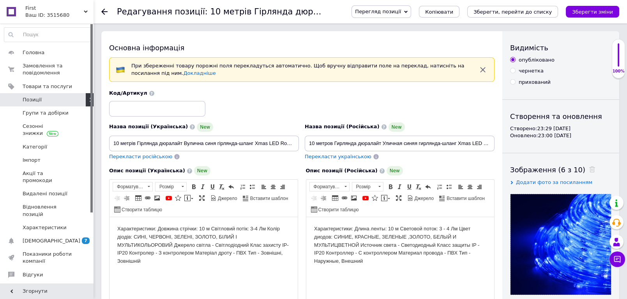
click at [39, 97] on span "Позиції" at bounding box center [32, 99] width 19 height 7
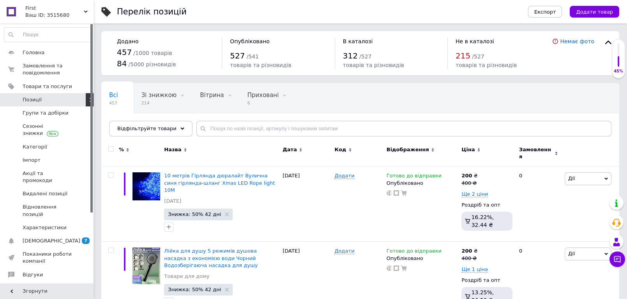
click at [502, 112] on div "Всі 457 Зі знижкою 214 Видалити Редагувати Вітрина 0 Видалити Редагувати Прихов…" at bounding box center [360, 113] width 518 height 64
click at [430, 97] on div "Всі 457 Зі знижкою 214 Видалити Редагувати Вітрина 0 Видалити Редагувати Прихов…" at bounding box center [360, 113] width 518 height 64
click at [237, 129] on input "text" at bounding box center [403, 129] width 415 height 16
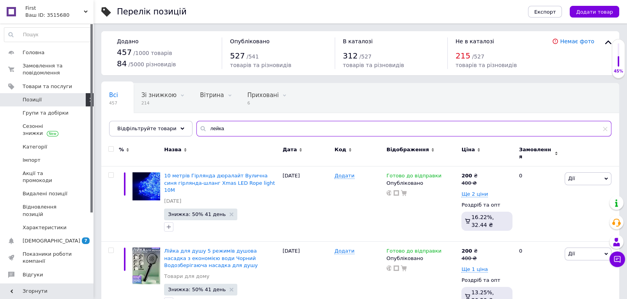
type input "лейка"
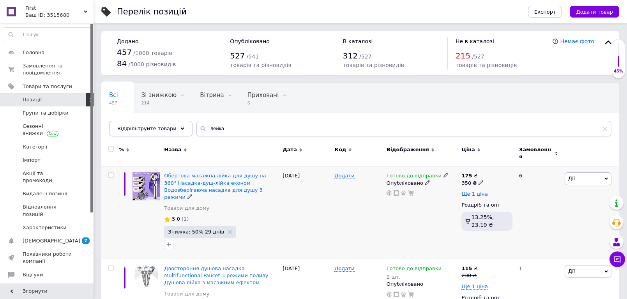
click at [475, 191] on span "Ще 1 ціна" at bounding box center [474, 194] width 26 height 6
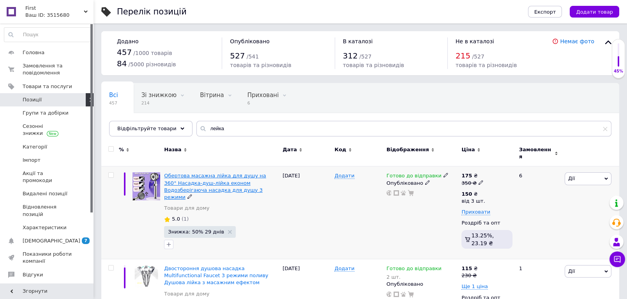
click at [217, 173] on span "Обертова масажна лійка для душу на 360° Насадка-душ-лійка економ Водозберігаюча…" at bounding box center [215, 186] width 102 height 27
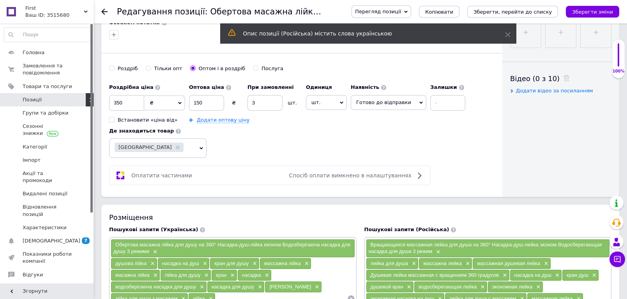
scroll to position [346, 0]
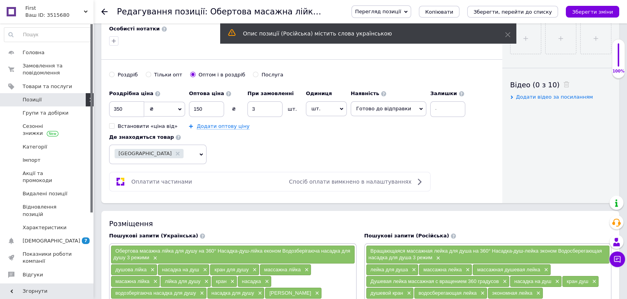
click at [464, 152] on div "Роздрібна ціна 350 ₴ $ EUR CHF GBP ¥ PLN ₸ MDL HUF KGS CNY TRY KRW lei Встанови…" at bounding box center [301, 125] width 385 height 78
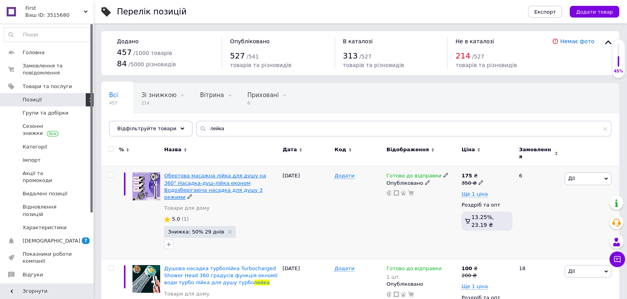
click at [205, 173] on span "Обертова масажна лійка для душу на 360° Насадка-душ-лійка економ Водозберігаюча…" at bounding box center [215, 186] width 102 height 27
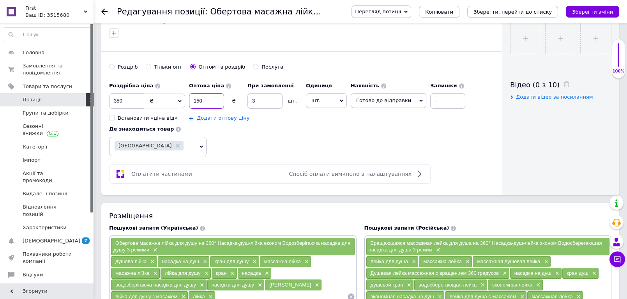
scroll to position [354, 0]
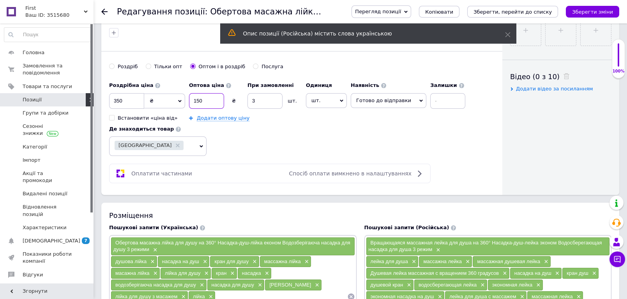
drag, startPoint x: 205, startPoint y: 99, endPoint x: 176, endPoint y: 95, distance: 29.8
click at [176, 95] on div "Роздрібна ціна 350 ₴ $ EUR CHF GBP ¥ PLN ₸ MDL HUF KGS CNY TRY KRW lei Встанови…" at bounding box center [289, 99] width 360 height 43
type input "85"
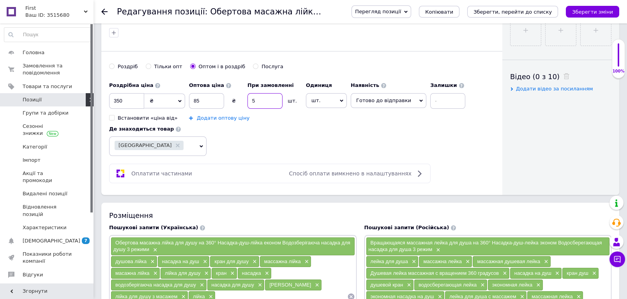
type input "5"
click at [225, 118] on link "Додати оптову ціну" at bounding box center [223, 118] width 53 height 6
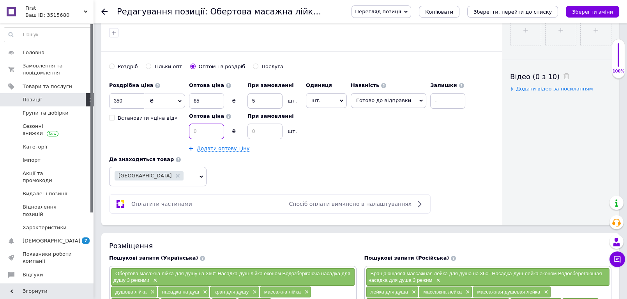
click at [208, 133] on input at bounding box center [206, 132] width 35 height 16
type input "75"
type input "100"
drag, startPoint x: 209, startPoint y: 102, endPoint x: 194, endPoint y: 101, distance: 14.5
click at [194, 101] on input "85" at bounding box center [206, 101] width 35 height 16
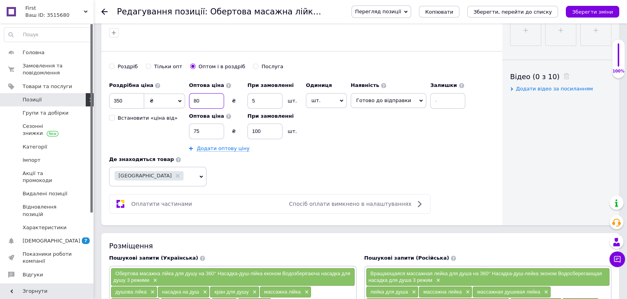
type input "80"
click at [364, 151] on div "Роздрібна ціна 350 ₴ $ EUR CHF GBP ¥ PLN ₸ MDL HUF KGS CNY TRY KRW lei Встанови…" at bounding box center [301, 132] width 385 height 108
drag, startPoint x: 132, startPoint y: 101, endPoint x: 103, endPoint y: 96, distance: 28.8
type input "300"
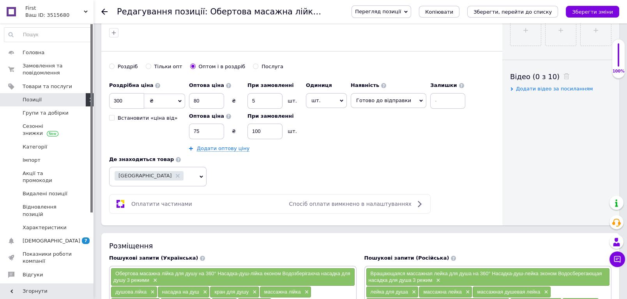
click at [368, 134] on div "Роздрібна ціна 300 ₴ $ EUR CHF GBP ¥ PLN ₸ MDL HUF KGS CNY TRY KRW lei Встанови…" at bounding box center [289, 115] width 360 height 74
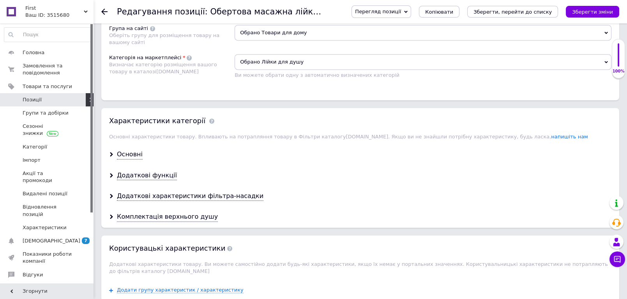
scroll to position [744, 0]
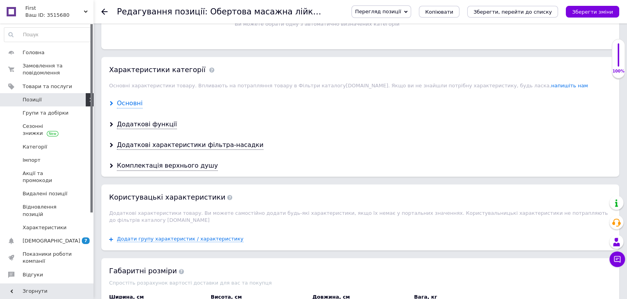
click at [126, 101] on div "Основні" at bounding box center [130, 103] width 26 height 9
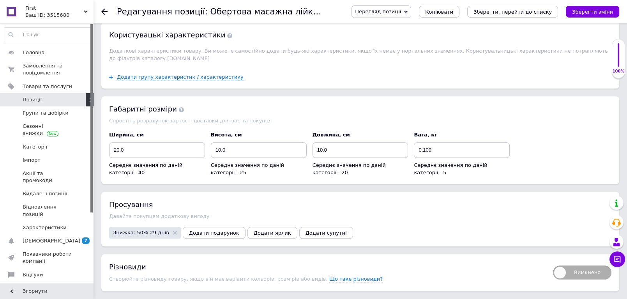
scroll to position [1415, 0]
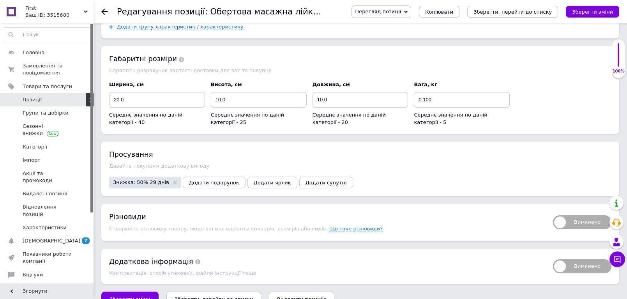
click at [526, 10] on icon "Зберегти, перейти до списку" at bounding box center [512, 12] width 78 height 6
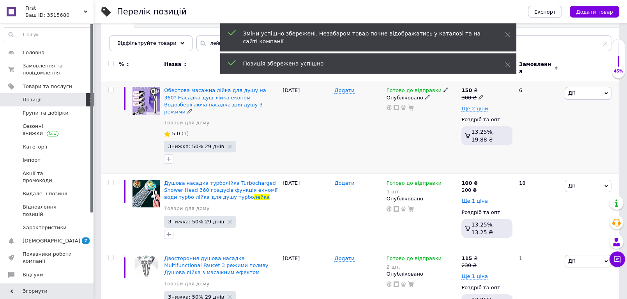
scroll to position [87, 0]
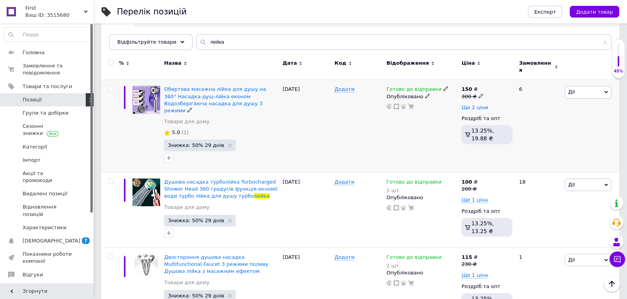
click at [473, 104] on span "Ще 2 ціни" at bounding box center [474, 107] width 26 height 6
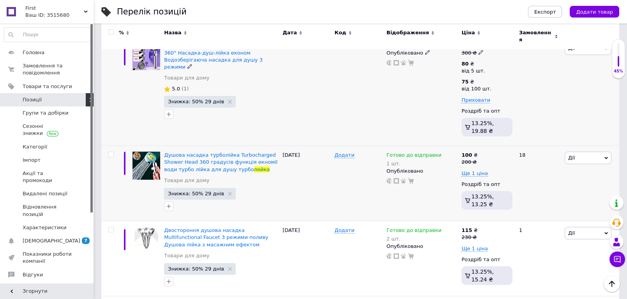
scroll to position [173, 0]
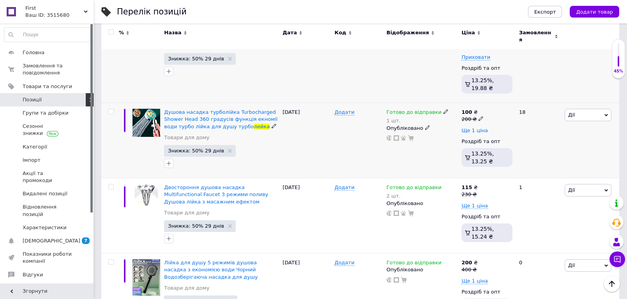
click at [474, 127] on span "Ще 1 ціна" at bounding box center [474, 130] width 26 height 6
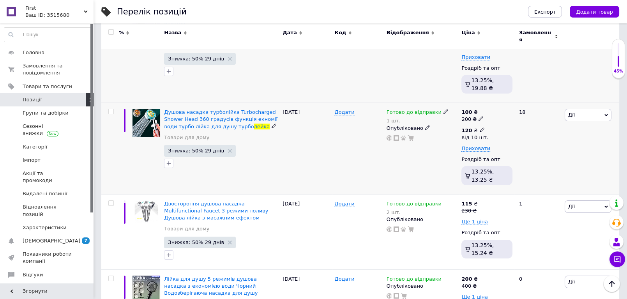
click at [480, 127] on icon at bounding box center [482, 129] width 5 height 5
drag, startPoint x: 524, startPoint y: 109, endPoint x: 496, endPoint y: 107, distance: 28.5
click at [496, 107] on div "Ціна 120 Валюта ₴ $ EUR CHF GBP ¥ PLN ₸ MDL HUF KGS CNY TRY KRW lei від 10 шт." at bounding box center [545, 134] width 106 height 85
type input "50"
click at [432, 152] on div "Готово до відправки 1 шт. Опубліковано" at bounding box center [422, 149] width 75 height 92
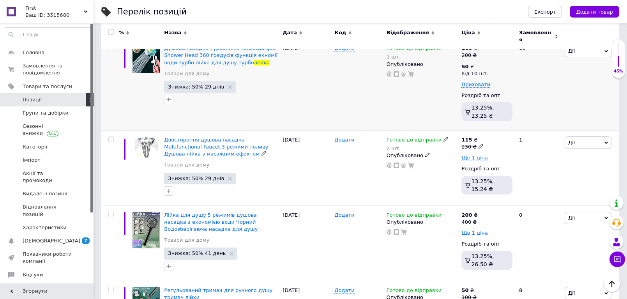
scroll to position [260, 0]
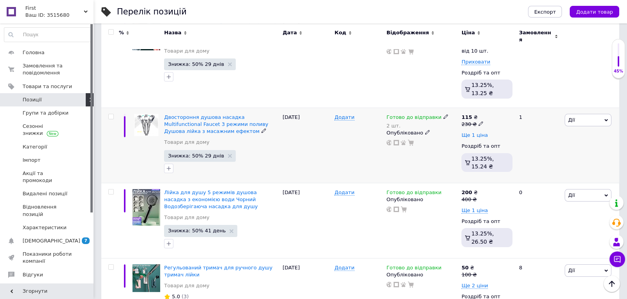
click at [471, 132] on span "Ще 1 ціна" at bounding box center [474, 135] width 26 height 6
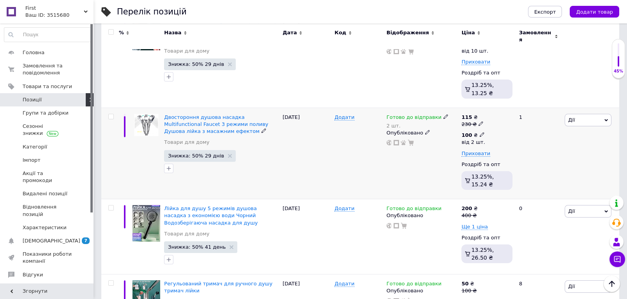
click at [480, 132] on icon at bounding box center [482, 134] width 5 height 5
drag, startPoint x: 514, startPoint y: 116, endPoint x: 496, endPoint y: 116, distance: 17.5
click at [496, 116] on input "100" at bounding box center [531, 118] width 75 height 16
type input "50"
type input "10"
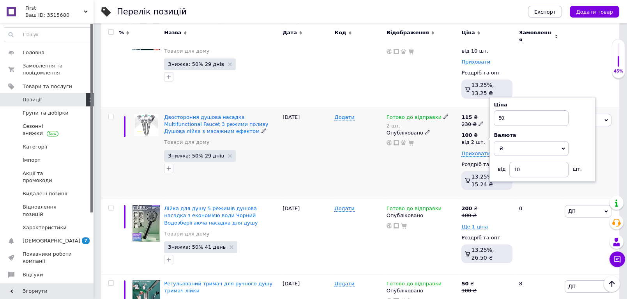
click at [419, 157] on div "Готово до відправки 2 шт. Опубліковано" at bounding box center [422, 154] width 75 height 92
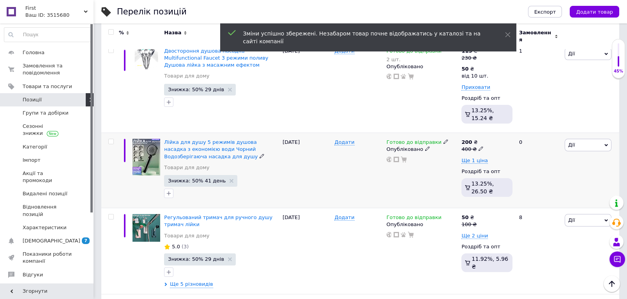
scroll to position [346, 0]
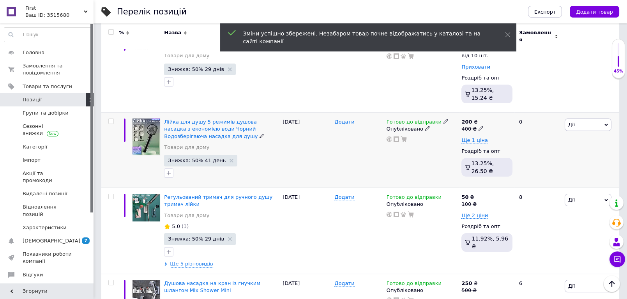
click at [476, 138] on div "200 ₴ 400 ₴ Ще 1 ціна Роздріб та опт 13.25%, 26.50 ₴" at bounding box center [486, 148] width 51 height 61
click at [475, 137] on span "Ще 1 ціна" at bounding box center [474, 140] width 26 height 6
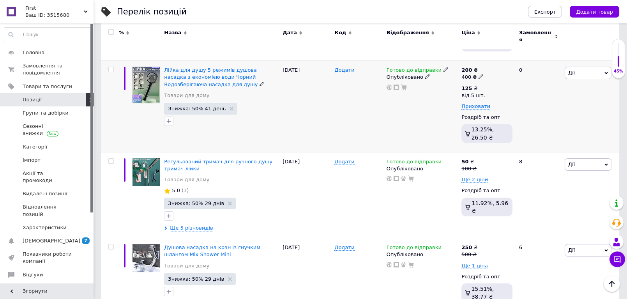
scroll to position [412, 0]
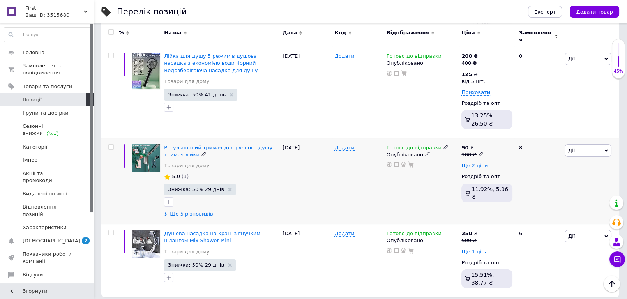
click at [475, 162] on span "Ще 2 ціни" at bounding box center [474, 165] width 26 height 6
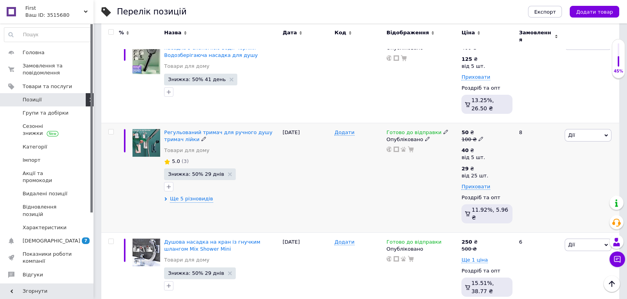
scroll to position [427, 0]
click at [473, 256] on span "Ще 1 ціна" at bounding box center [474, 259] width 26 height 6
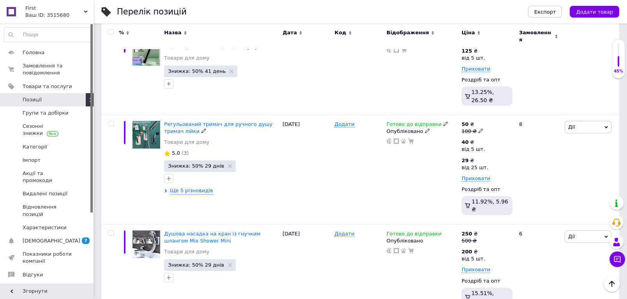
scroll to position [446, 0]
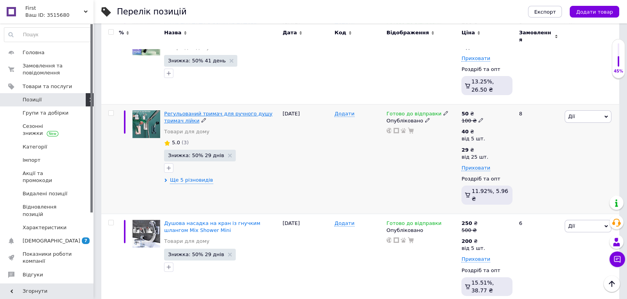
click at [233, 111] on span "Регульований тримач для ручного душу тримач лійки" at bounding box center [218, 117] width 108 height 13
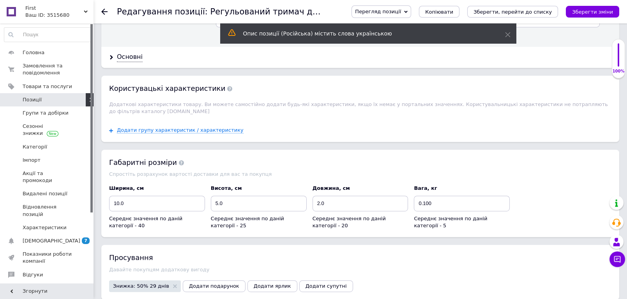
scroll to position [909, 0]
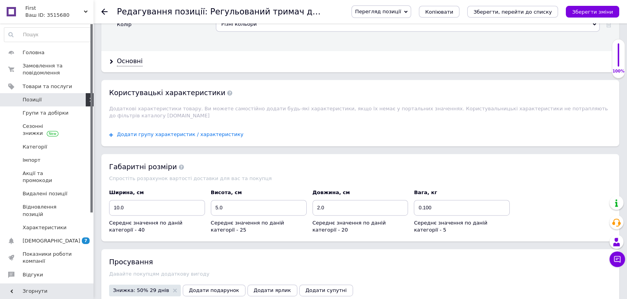
click at [171, 131] on span "Додати групу характеристик / характеристику" at bounding box center [180, 134] width 127 height 6
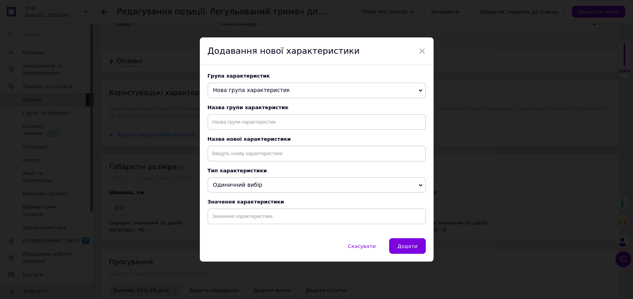
click at [424, 46] on div "Додавання нової характеристики" at bounding box center [317, 51] width 234 height 28
click at [421, 48] on span "×" at bounding box center [422, 50] width 7 height 13
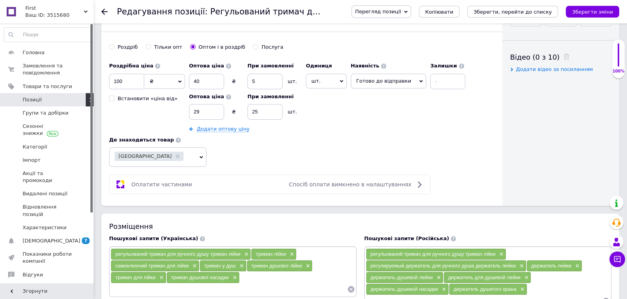
scroll to position [303, 0]
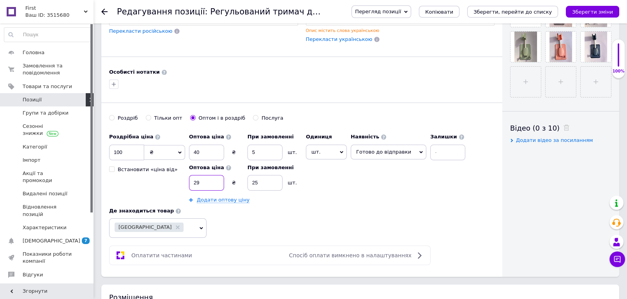
drag, startPoint x: 206, startPoint y: 184, endPoint x: 179, endPoint y: 179, distance: 26.9
click at [179, 179] on div "Роздрібна ціна 100 ₴ $ EUR CHF GBP ¥ PLN ₸ MDL HUF KGS CNY TRY KRW lei Встанови…" at bounding box center [289, 166] width 360 height 74
type input "23"
type input "400"
click at [280, 226] on div "Роздрібна ціна 100 ₴ $ EUR CHF GBP ¥ PLN ₸ MDL HUF KGS CNY TRY KRW lei Встанови…" at bounding box center [301, 183] width 385 height 108
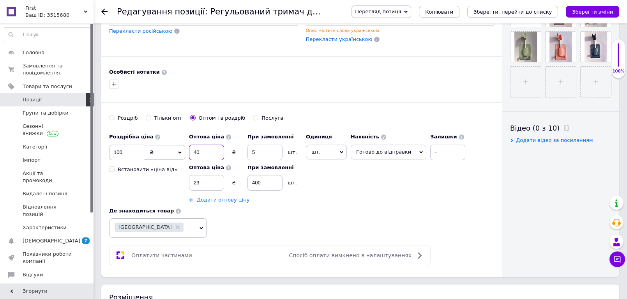
drag, startPoint x: 202, startPoint y: 153, endPoint x: 190, endPoint y: 151, distance: 12.3
click at [190, 151] on input "40" at bounding box center [206, 153] width 35 height 16
type input "25"
type input "1"
type input "5"
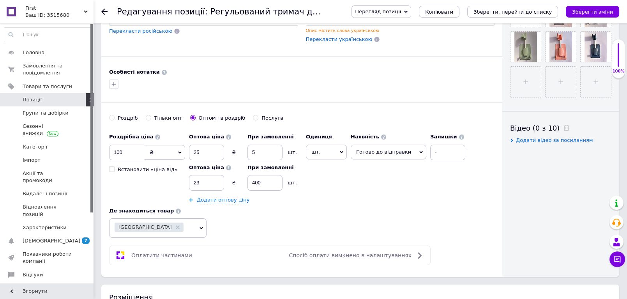
click at [405, 210] on div "Роздрібна ціна 100 ₴ $ EUR CHF GBP ¥ PLN ₸ MDL HUF KGS CNY TRY KRW lei Встанови…" at bounding box center [301, 183] width 385 height 108
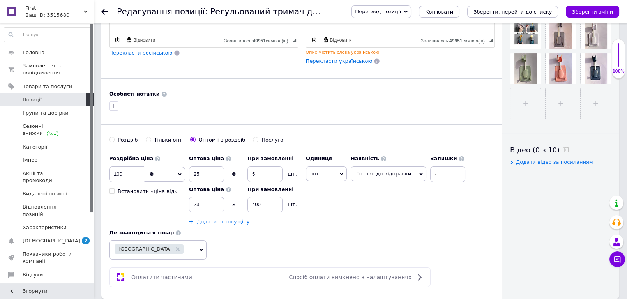
scroll to position [346, 0]
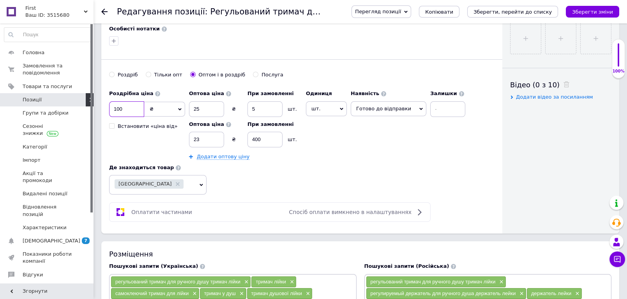
drag, startPoint x: 135, startPoint y: 104, endPoint x: 110, endPoint y: 106, distance: 25.4
click at [110, 106] on input "100" at bounding box center [126, 109] width 35 height 16
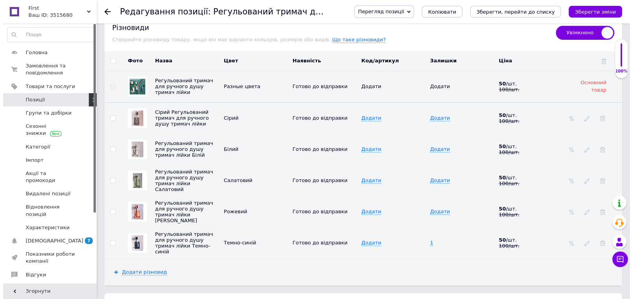
scroll to position [1209, 0]
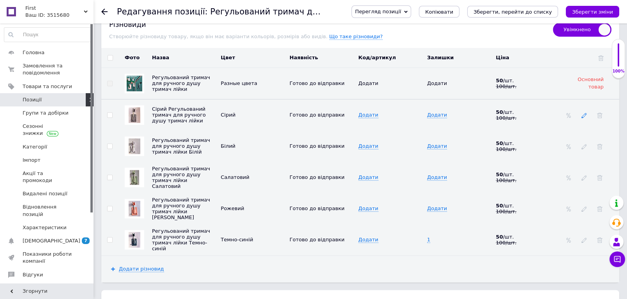
type input "80"
click at [582, 113] on use at bounding box center [583, 115] width 5 height 5
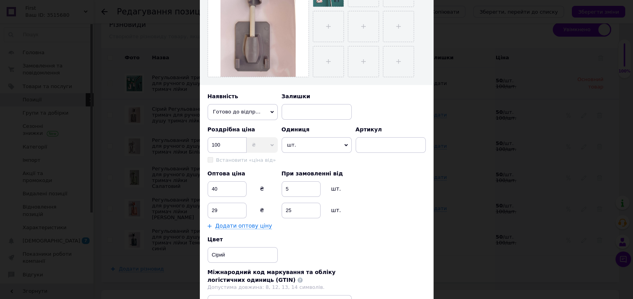
scroll to position [216, 0]
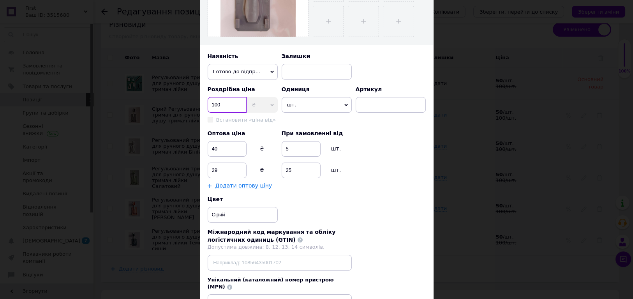
drag, startPoint x: 222, startPoint y: 104, endPoint x: 214, endPoint y: 104, distance: 7.8
click at [214, 104] on input "100" at bounding box center [227, 105] width 39 height 16
click at [221, 101] on input "100" at bounding box center [227, 105] width 39 height 16
drag, startPoint x: 221, startPoint y: 102, endPoint x: 207, endPoint y: 104, distance: 13.8
click at [208, 104] on input "100" at bounding box center [227, 105] width 39 height 16
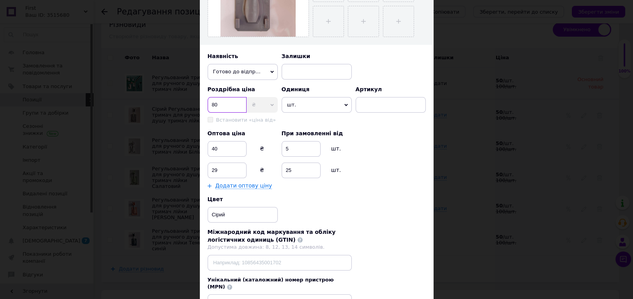
type input "80"
drag, startPoint x: 220, startPoint y: 150, endPoint x: 209, endPoint y: 148, distance: 11.2
click at [209, 148] on input "40" at bounding box center [227, 149] width 39 height 16
type input "25"
type input "23"
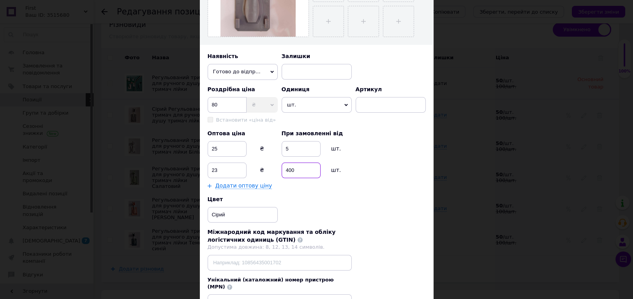
type input "400"
click at [396, 161] on div "Роздрібна ціна 80 ₴ $ EUR CHF GBP ¥ PLN ₸ MDL HUF KGS CNY TRY KRW Lei Встановит…" at bounding box center [317, 138] width 218 height 104
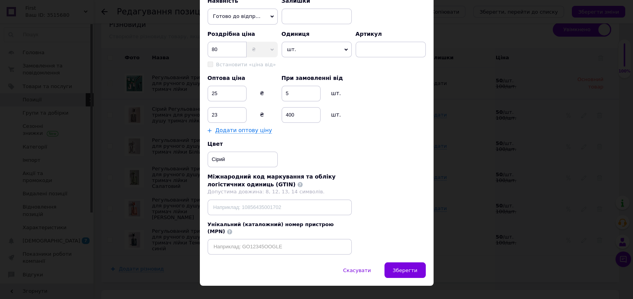
scroll to position [277, 0]
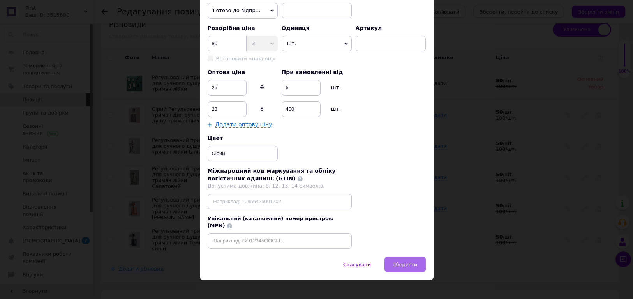
click at [405, 261] on span "Зберегти" at bounding box center [405, 264] width 25 height 6
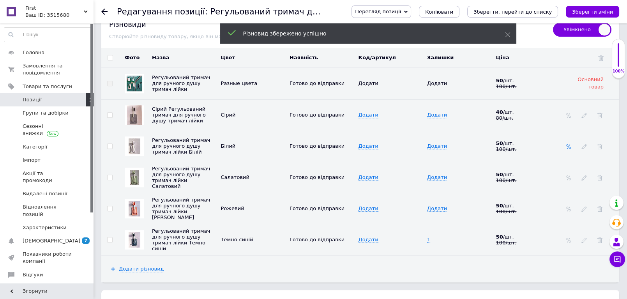
click at [569, 144] on icon at bounding box center [568, 146] width 5 height 5
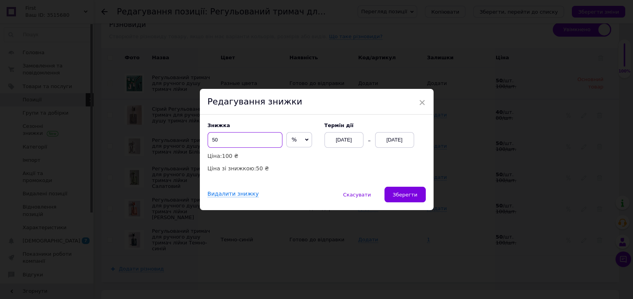
drag, startPoint x: 250, startPoint y: 138, endPoint x: 182, endPoint y: 139, distance: 68.6
click at [182, 139] on div "× Редагування знижки Знижка 50 % ₴ Ціна: 100 ₴ Ціна зі знижкою: 50 ₴ Термін дії…" at bounding box center [316, 149] width 633 height 299
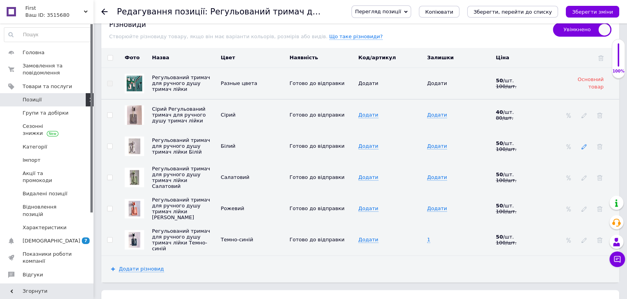
click at [582, 144] on icon at bounding box center [583, 146] width 5 height 5
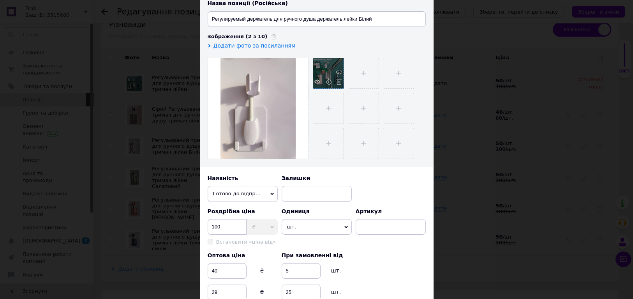
scroll to position [173, 0]
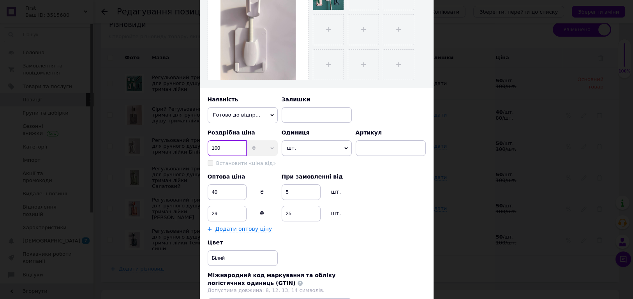
drag, startPoint x: 224, startPoint y: 152, endPoint x: 205, endPoint y: 151, distance: 19.9
click at [205, 151] on div "Назва позиції (Українська) Регульований тримач для ручного душу тримач лійки Бі…" at bounding box center [317, 121] width 234 height 479
type input "80"
drag, startPoint x: 223, startPoint y: 188, endPoint x: 213, endPoint y: 191, distance: 10.5
click at [213, 191] on input "40" at bounding box center [227, 192] width 39 height 16
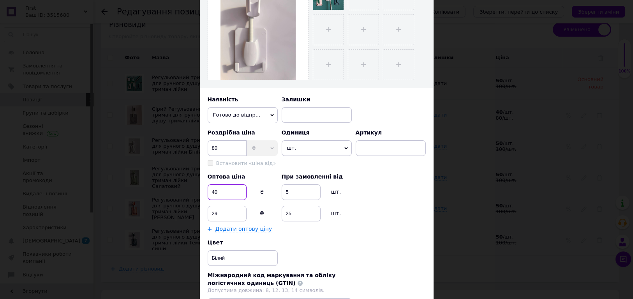
type input "4"
type input "25"
type input "23"
type input "1"
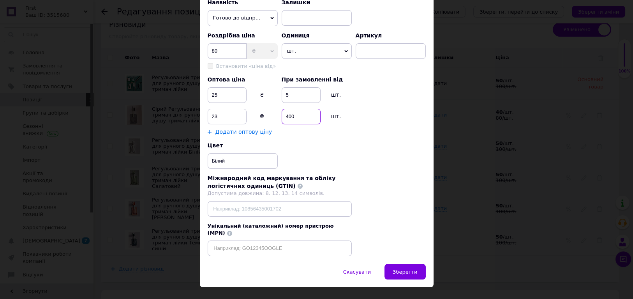
scroll to position [277, 0]
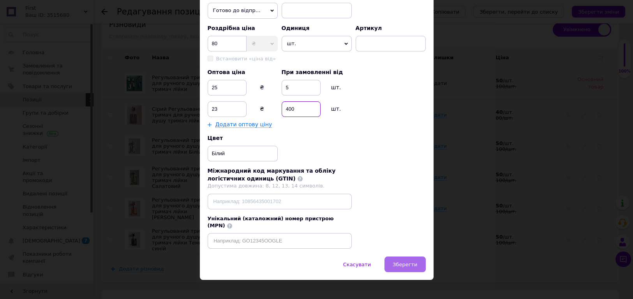
type input "400"
click at [409, 261] on span "Зберегти" at bounding box center [405, 264] width 25 height 6
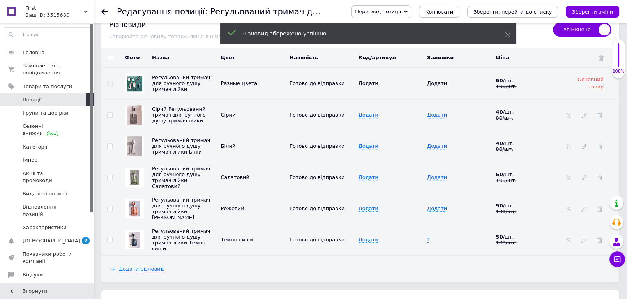
click at [581, 174] on div at bounding box center [584, 177] width 8 height 6
click at [583, 175] on icon at bounding box center [583, 177] width 5 height 5
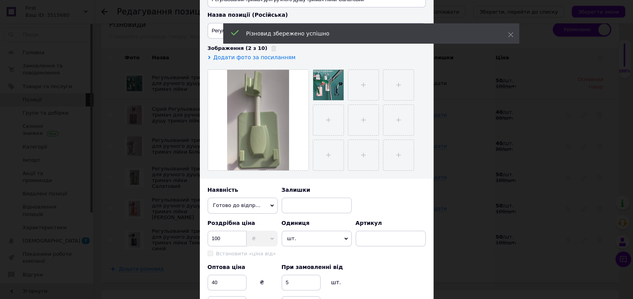
scroll to position [216, 0]
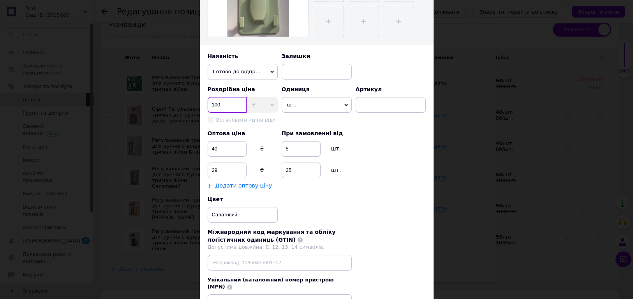
drag, startPoint x: 229, startPoint y: 103, endPoint x: 208, endPoint y: 104, distance: 20.7
click at [208, 104] on input "100" at bounding box center [227, 105] width 39 height 16
type input "80"
type input "25"
type input "23"
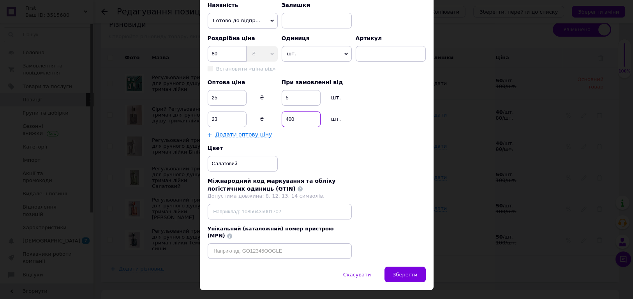
scroll to position [277, 0]
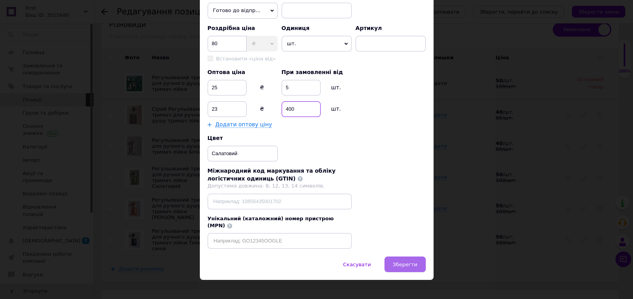
type input "400"
click at [407, 261] on span "Зберегти" at bounding box center [405, 264] width 25 height 6
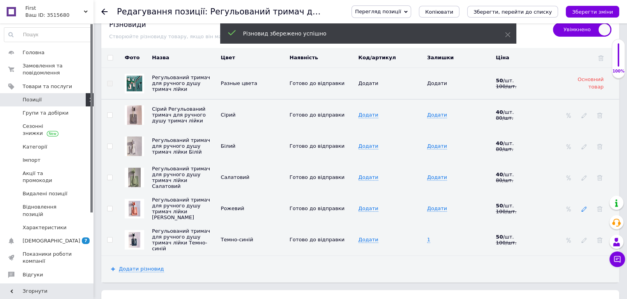
click at [584, 206] on icon at bounding box center [583, 208] width 5 height 5
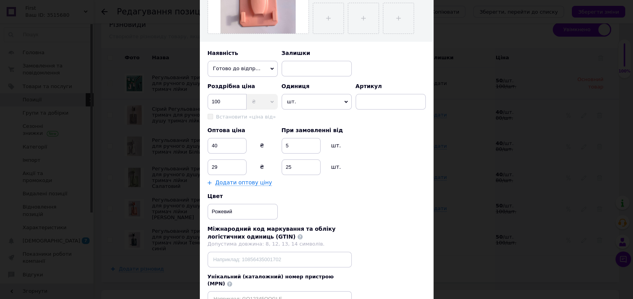
scroll to position [216, 0]
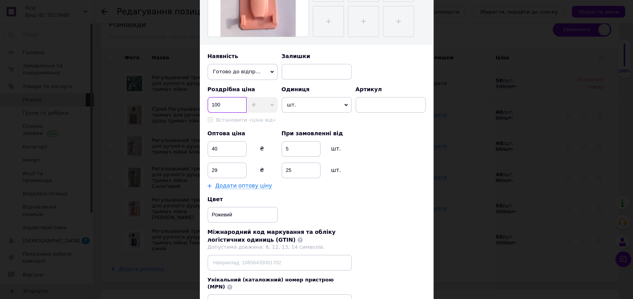
drag, startPoint x: 226, startPoint y: 105, endPoint x: 206, endPoint y: 107, distance: 20.4
click at [208, 107] on input "100" at bounding box center [227, 105] width 39 height 16
type input "5"
type input "80"
type input "25"
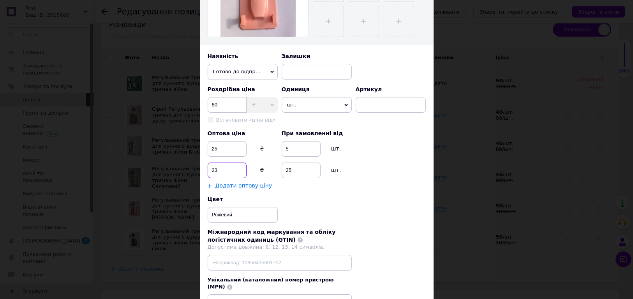
type input "23"
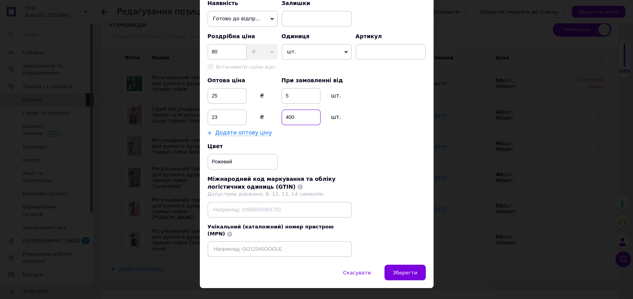
scroll to position [277, 0]
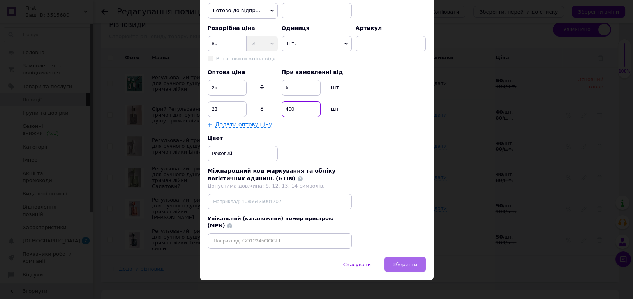
type input "400"
click at [406, 261] on span "Зберегти" at bounding box center [405, 264] width 25 height 6
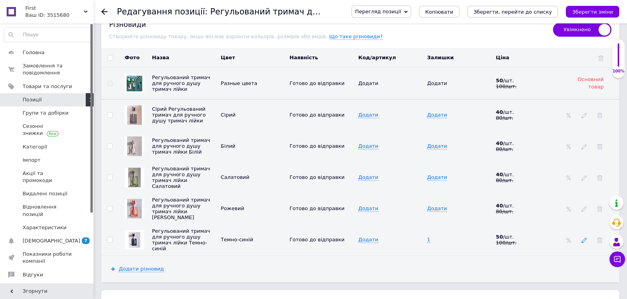
click at [584, 237] on icon at bounding box center [583, 239] width 5 height 5
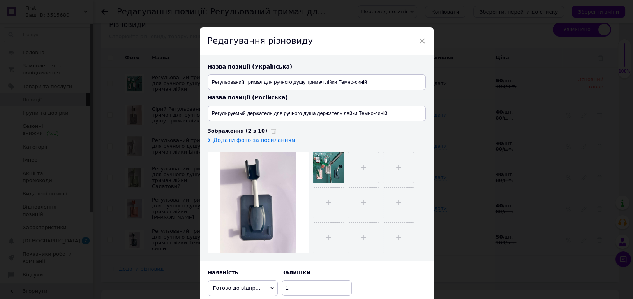
scroll to position [216, 0]
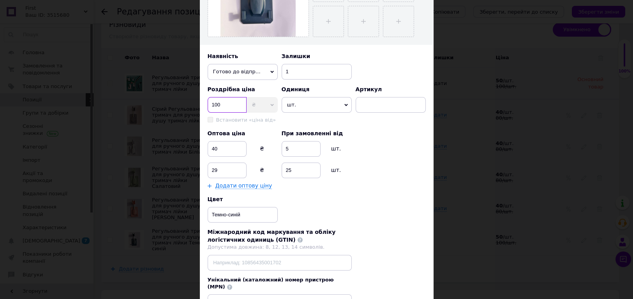
drag, startPoint x: 228, startPoint y: 101, endPoint x: 208, endPoint y: 105, distance: 19.8
click at [208, 105] on input "100" at bounding box center [227, 105] width 39 height 16
type input "80"
type input "25"
type input "23"
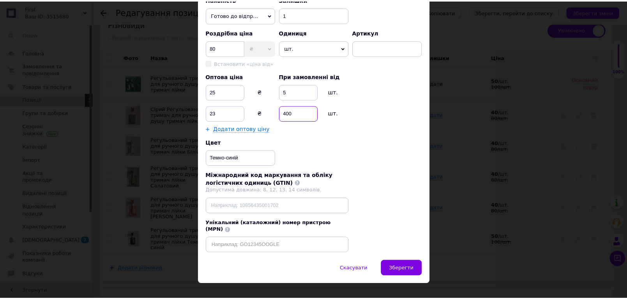
scroll to position [277, 0]
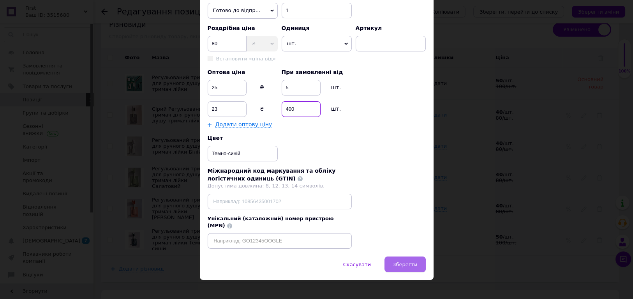
type input "400"
click at [404, 261] on span "Зберегти" at bounding box center [405, 264] width 25 height 6
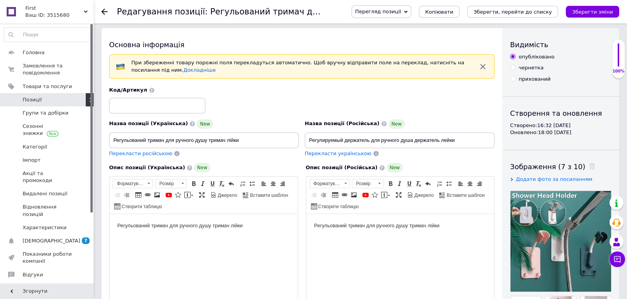
scroll to position [0, 0]
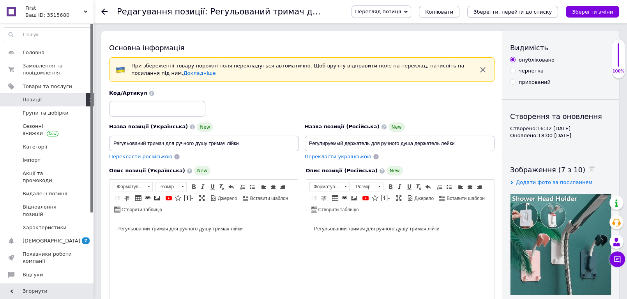
click at [505, 11] on icon "Зберегти, перейти до списку" at bounding box center [512, 12] width 78 height 6
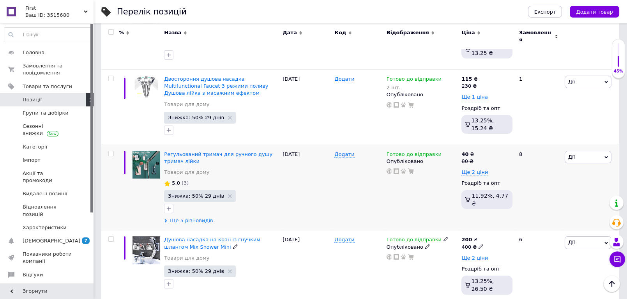
scroll to position [340, 0]
click at [196, 217] on span "Ще 5 різновидів" at bounding box center [191, 220] width 43 height 7
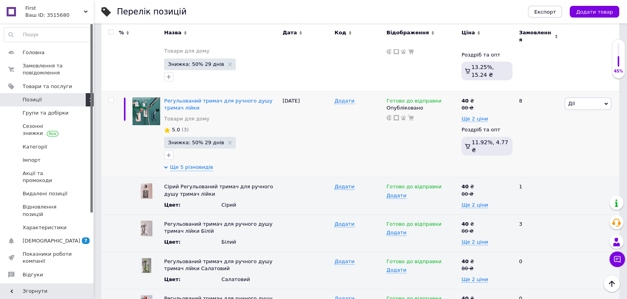
scroll to position [353, 0]
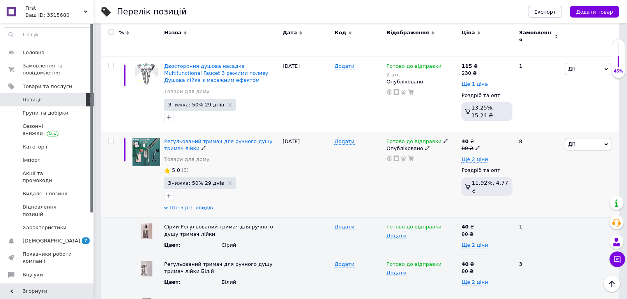
click at [196, 204] on span "Ще 5 різновидів" at bounding box center [191, 207] width 43 height 7
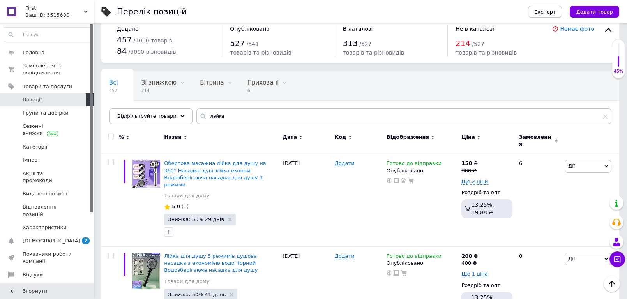
scroll to position [0, 0]
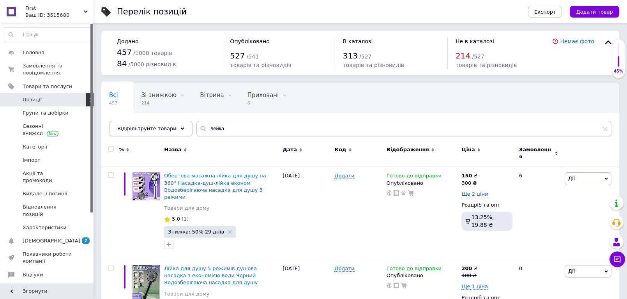
click at [387, 96] on div "Всі 457 Зі знижкою 214 Видалити Редагувати Вітрина 0 Видалити Редагувати Прихов…" at bounding box center [256, 112] width 310 height 59
click at [444, 106] on div "Всі 457 Зі знижкою 214 Видалити Редагувати Вітрина 0 Видалити Редагувати Прихов…" at bounding box center [360, 113] width 518 height 64
click at [447, 114] on div "Всі 457 Зі знижкою 214 Видалити Редагувати Вітрина 0 Видалити Редагувати Прихов…" at bounding box center [360, 113] width 518 height 64
